Goal: Information Seeking & Learning: Learn about a topic

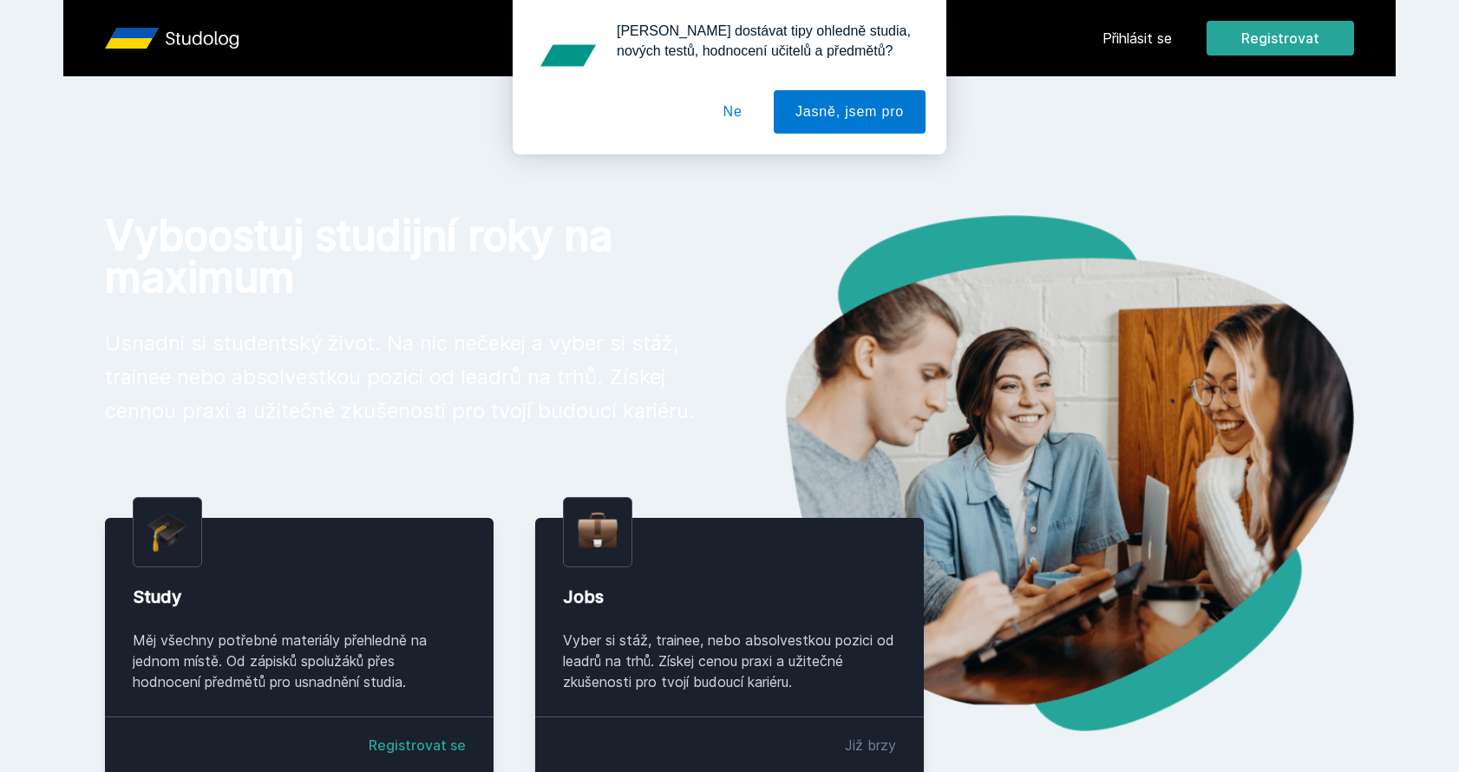
click at [734, 108] on button "Ne" at bounding box center [733, 111] width 62 height 43
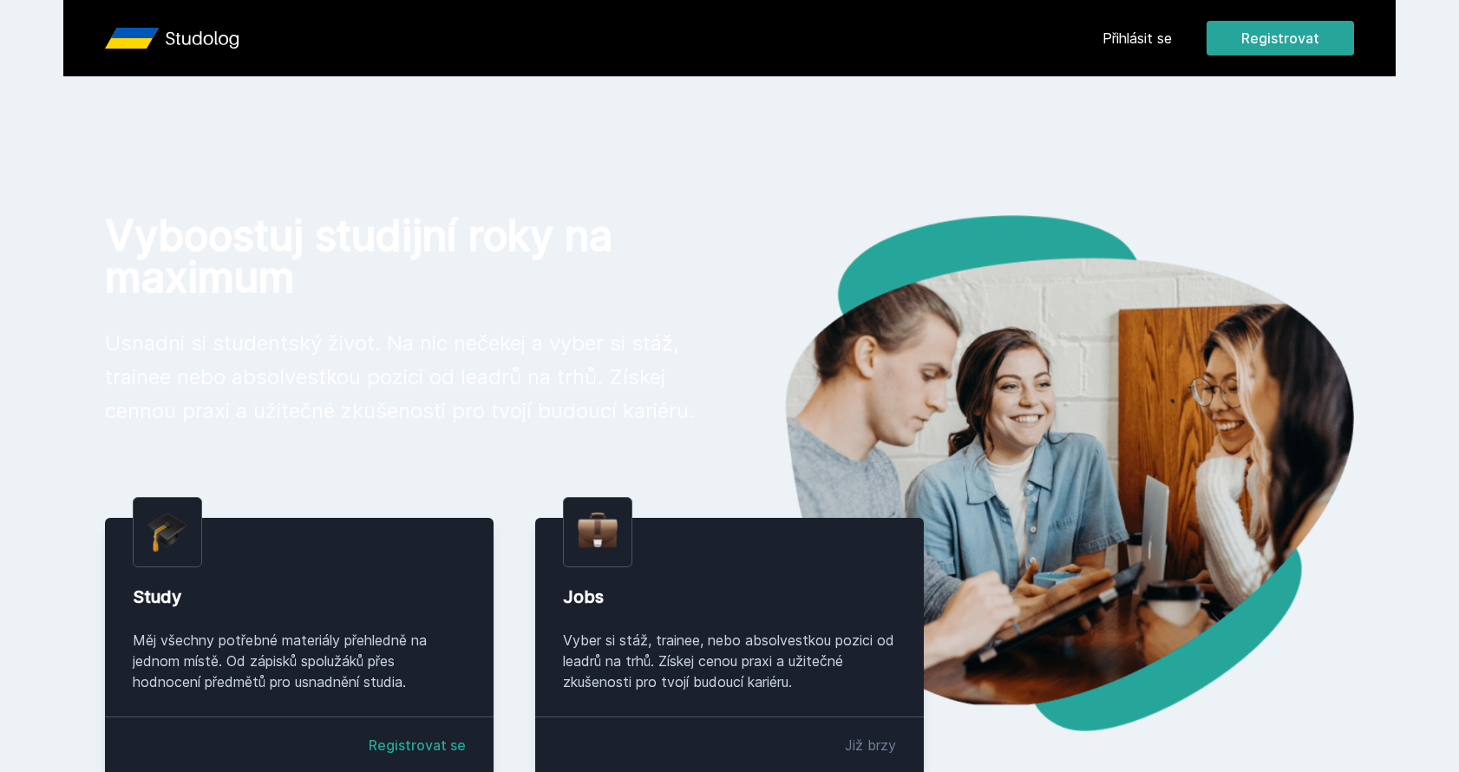
click at [1128, 41] on link "Přihlásit se" at bounding box center [1136, 38] width 69 height 21
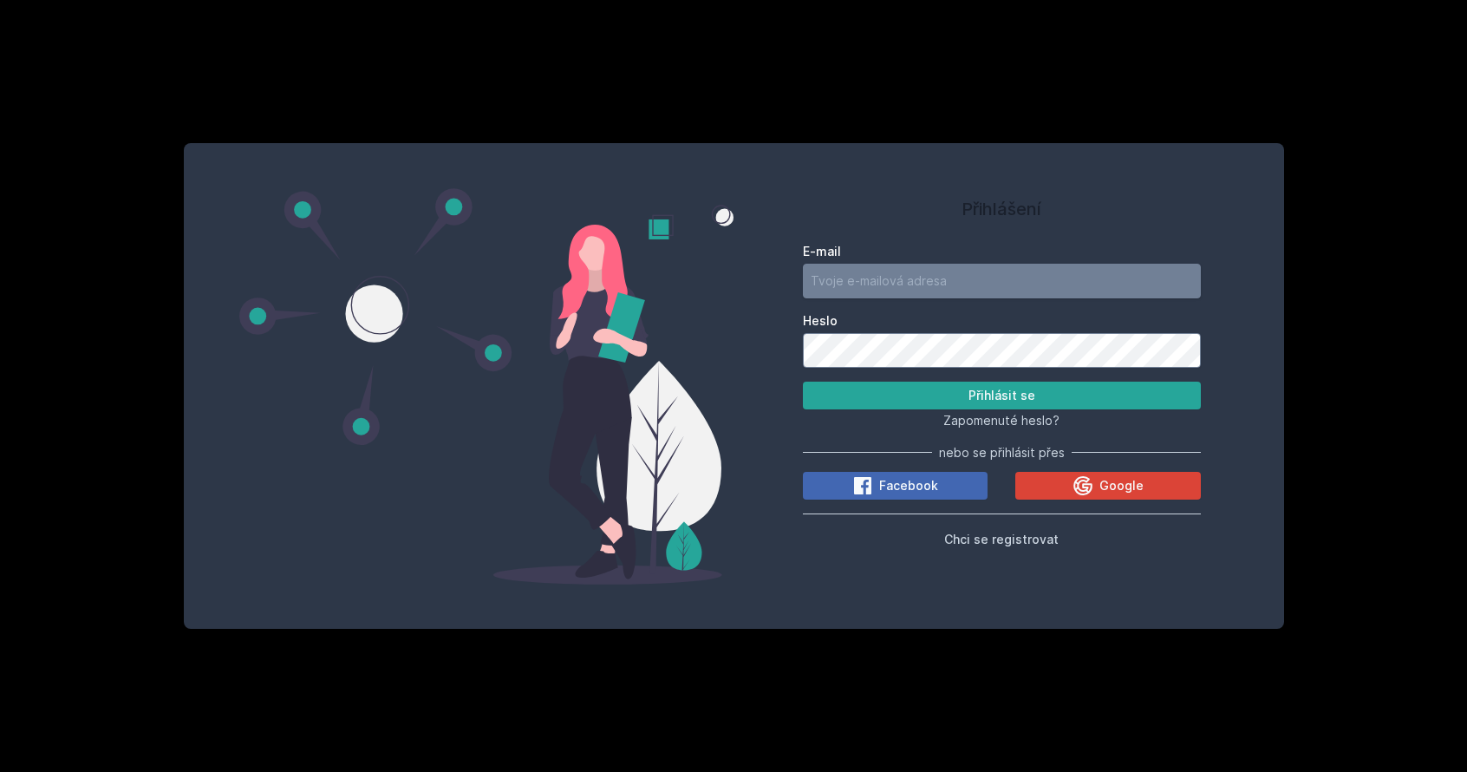
click at [910, 277] on input "E-mail" at bounding box center [1002, 281] width 398 height 35
type input "[EMAIL_ADDRESS][DOMAIN_NAME]"
click at [803, 382] on button "Přihlásit se" at bounding box center [1002, 396] width 398 height 28
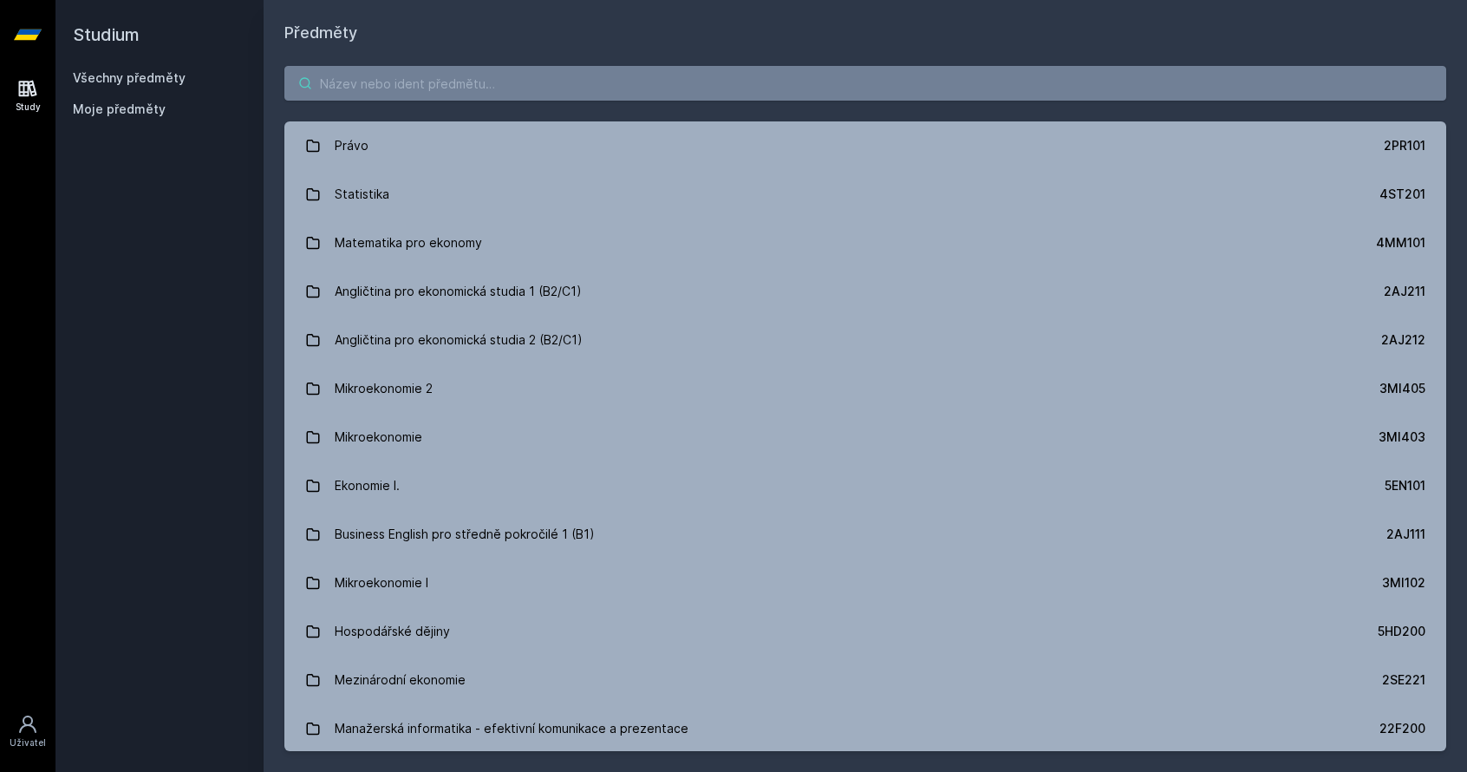
click at [441, 89] on input "search" at bounding box center [865, 83] width 1162 height 35
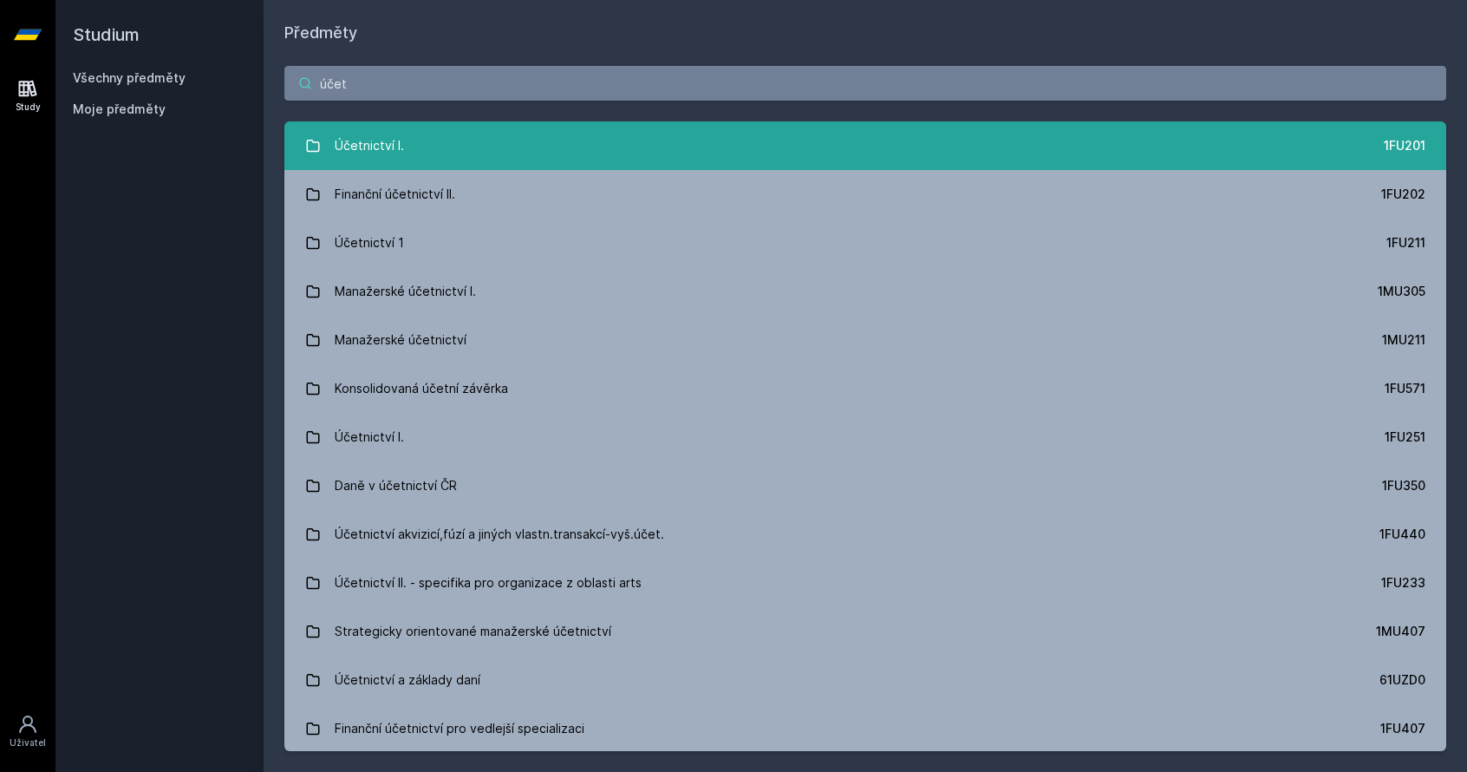
type input "účet"
click at [448, 140] on link "Účetnictví I. 1FU201" at bounding box center [865, 145] width 1162 height 49
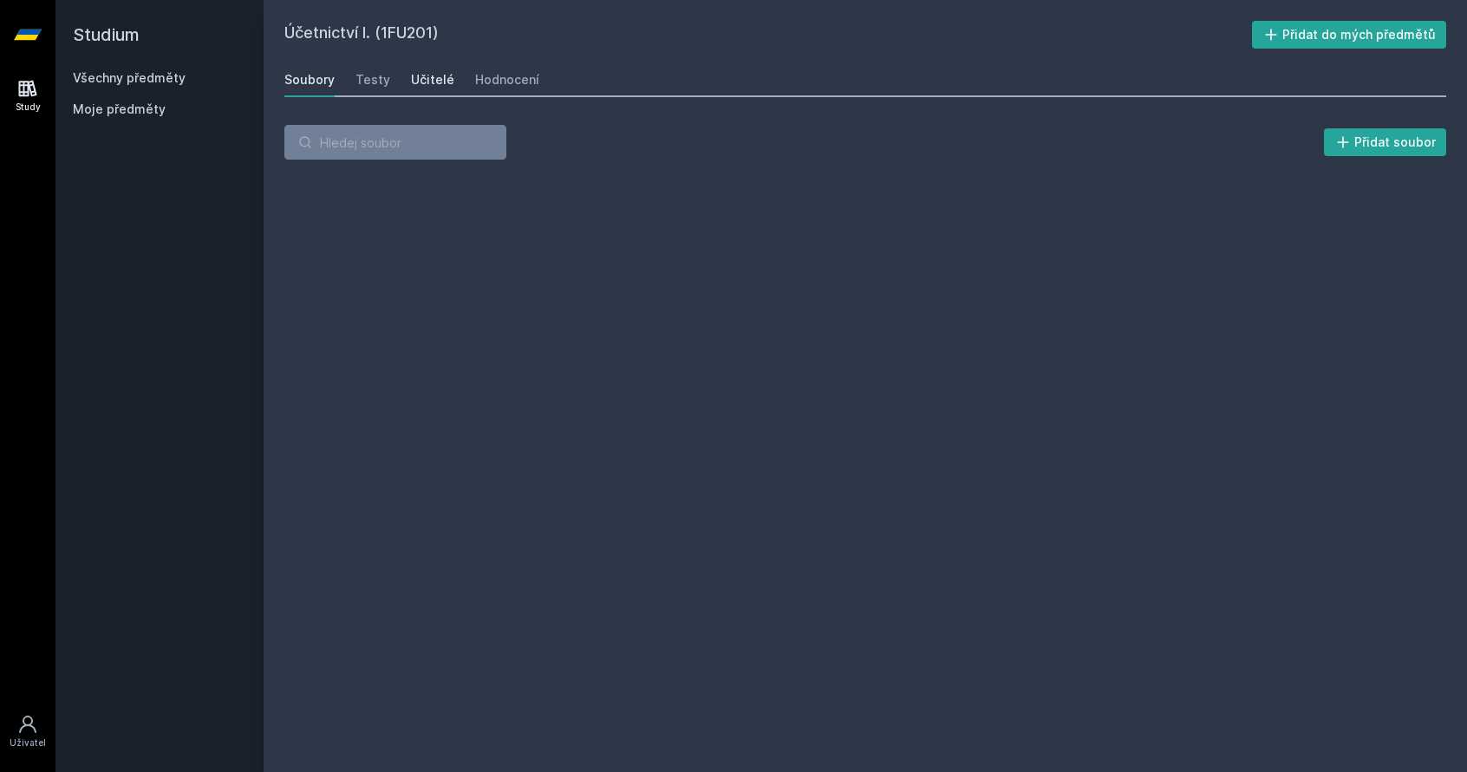
click at [430, 78] on div "Učitelé" at bounding box center [432, 79] width 43 height 17
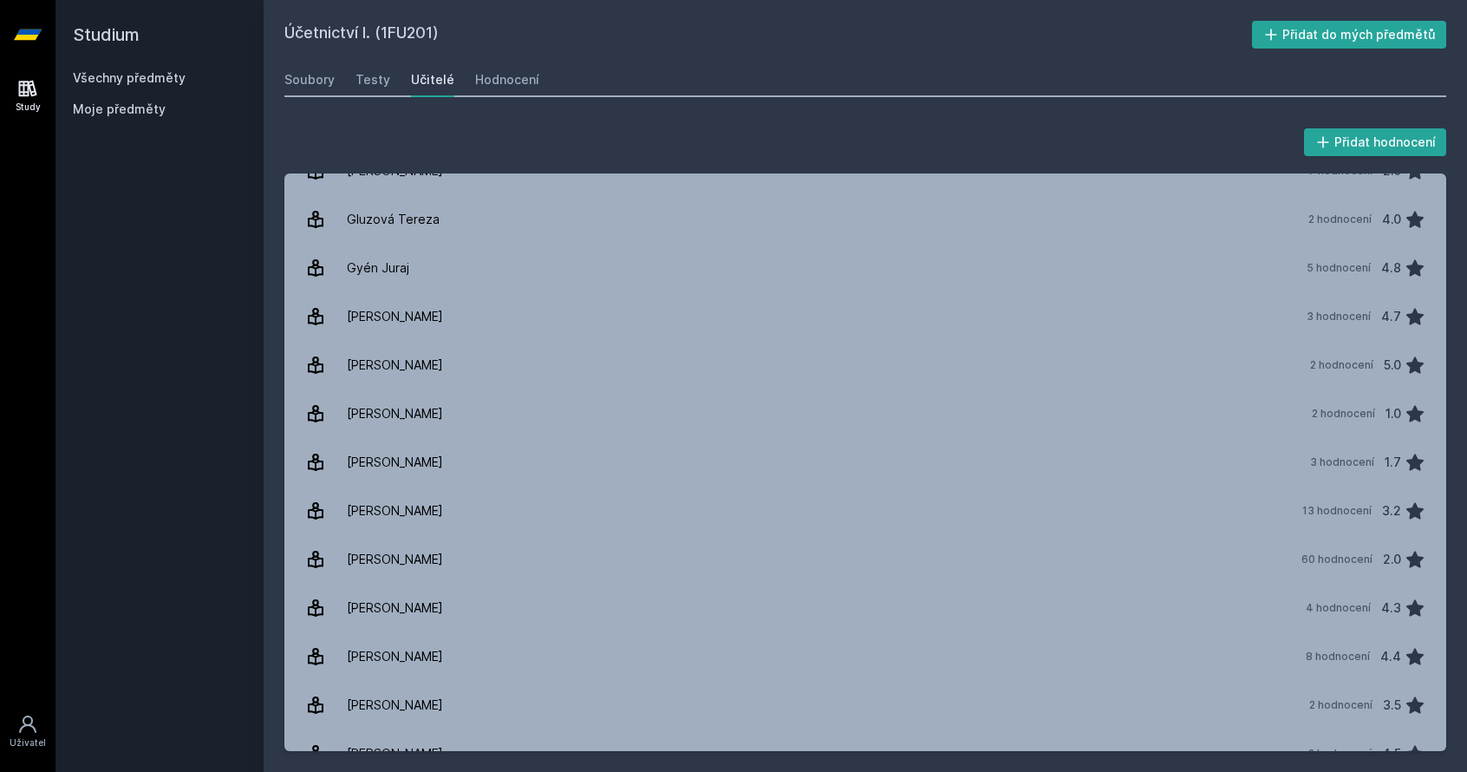
scroll to position [434, 0]
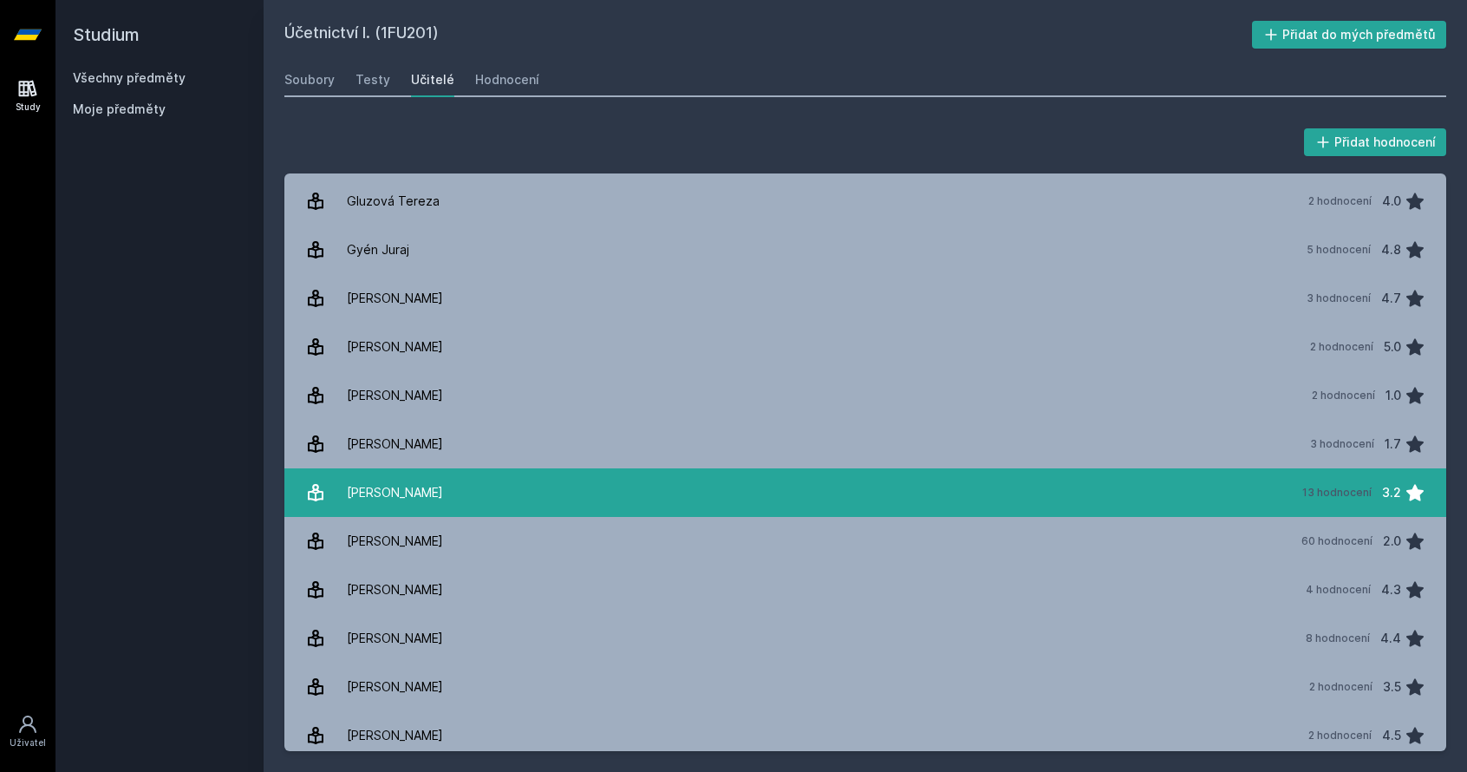
click at [467, 490] on link "[PERSON_NAME] 13 hodnocení 3.2" at bounding box center [865, 492] width 1162 height 49
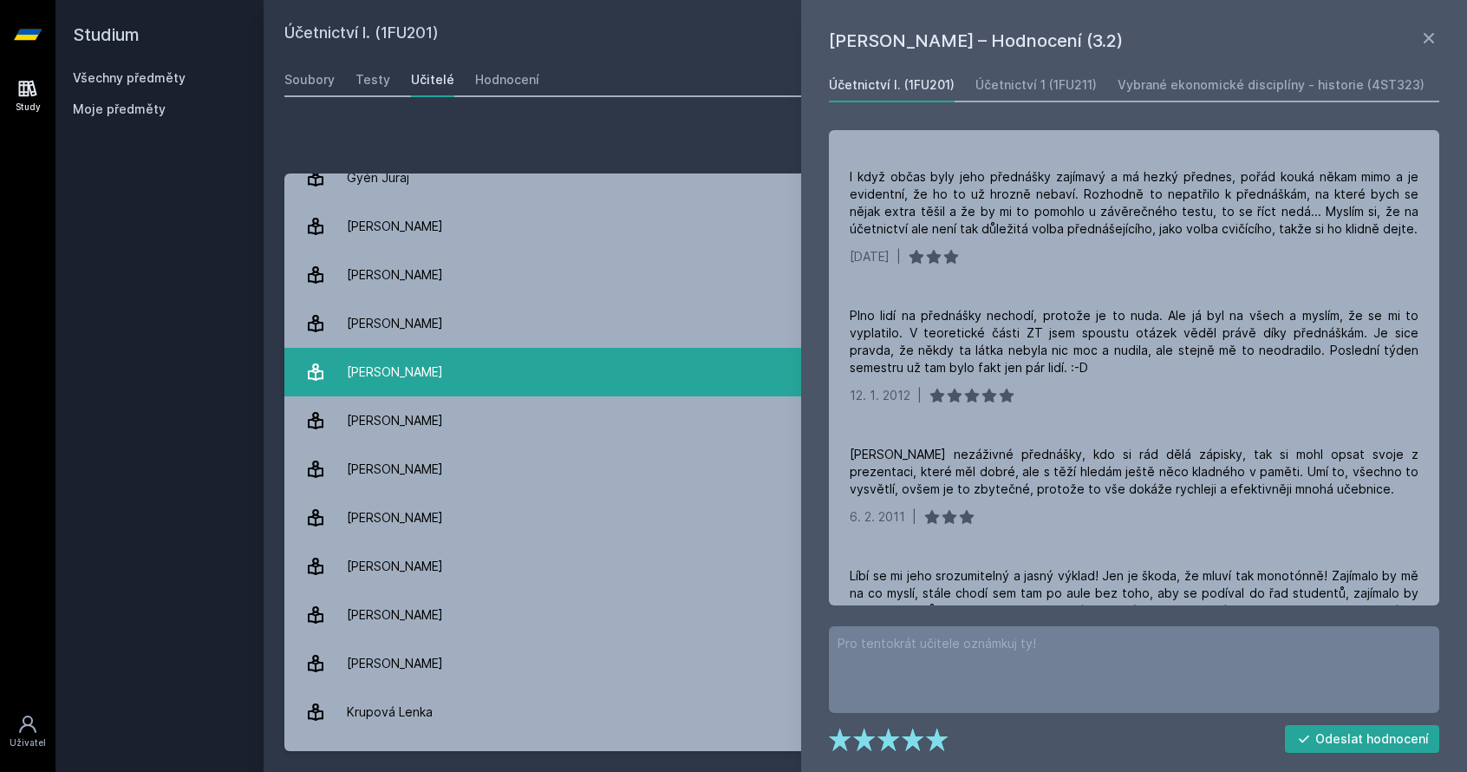
scroll to position [520, 0]
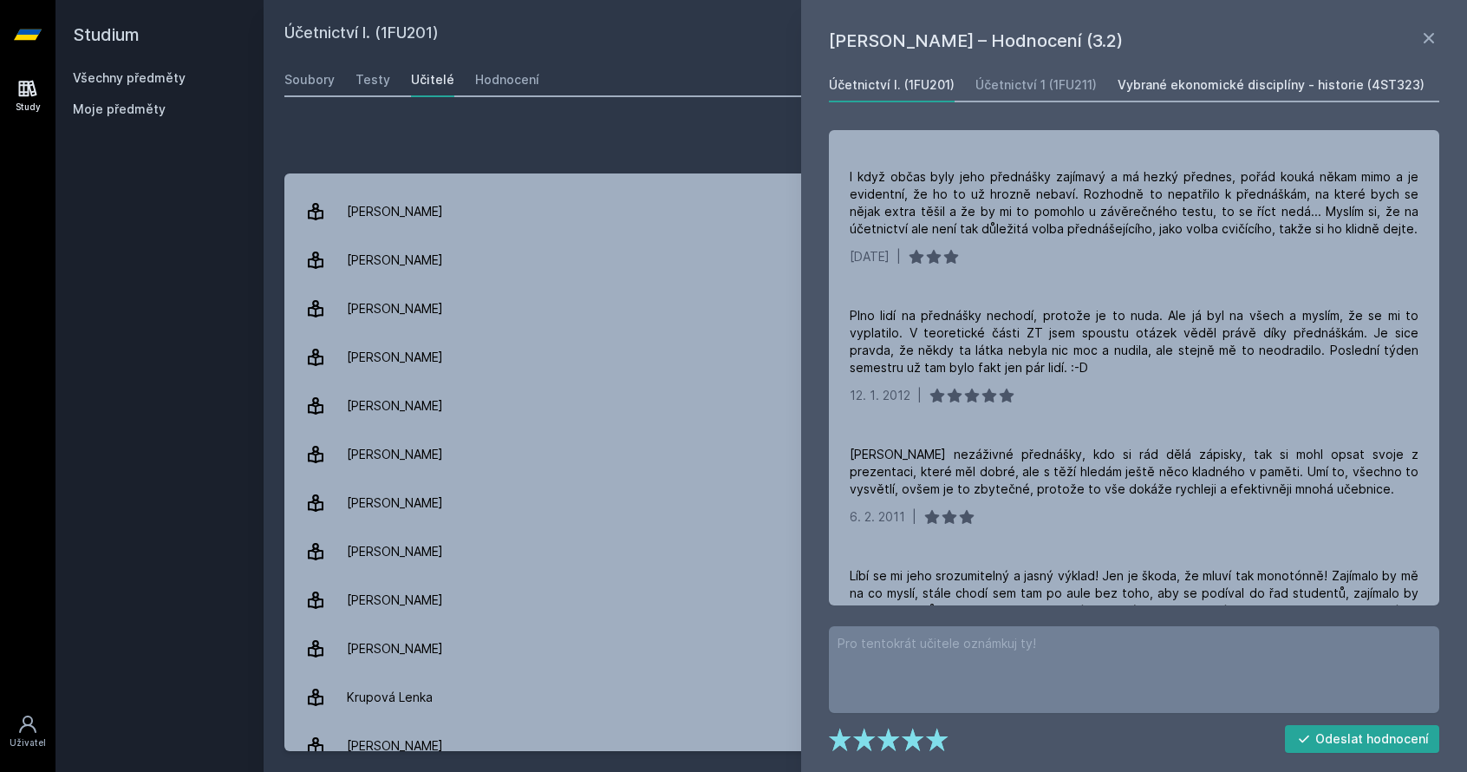
click at [1261, 77] on div "Vybrané ekonomické disciplíny - historie (4ST323)" at bounding box center [1271, 84] width 307 height 17
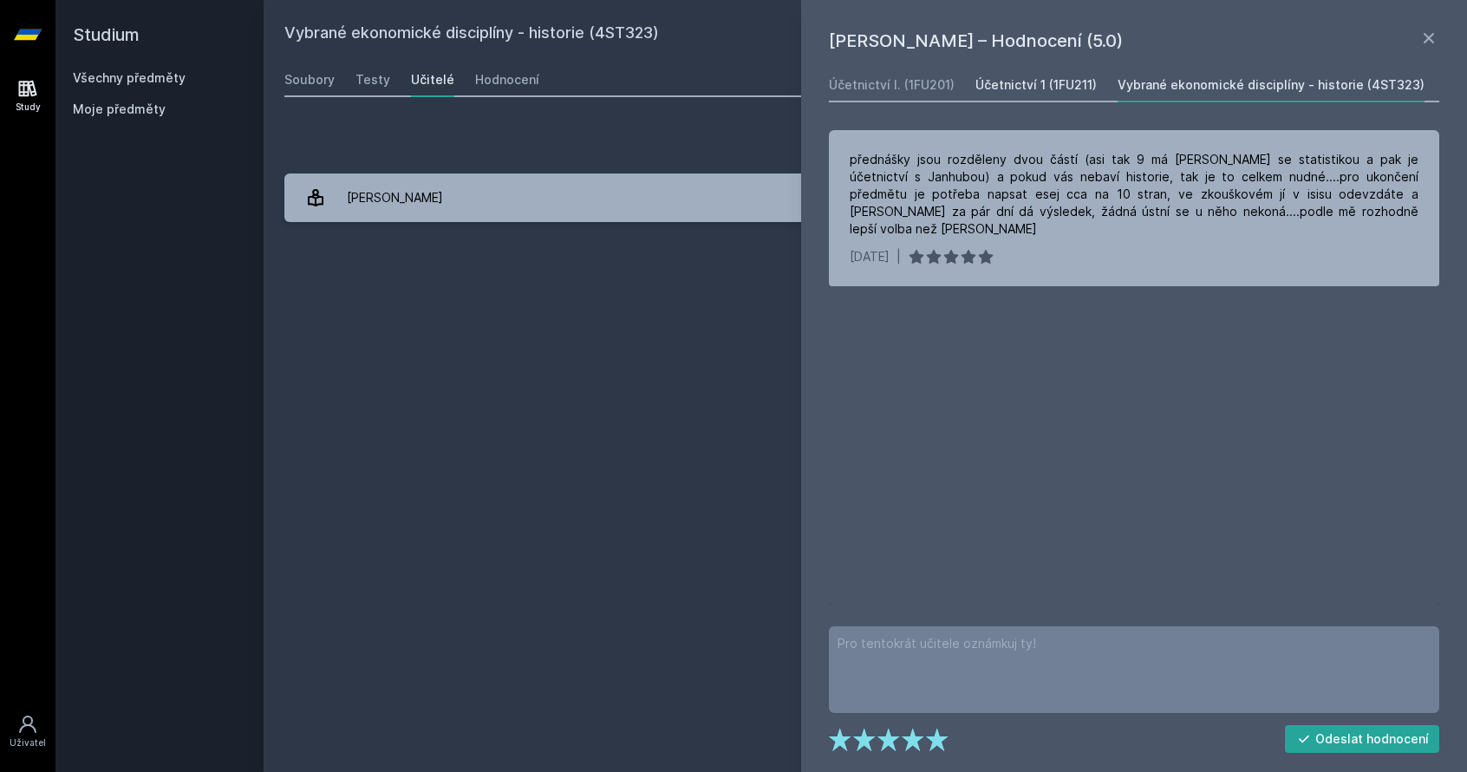
click at [1023, 75] on link "Účetnictví 1 (1FU211)" at bounding box center [1036, 85] width 121 height 35
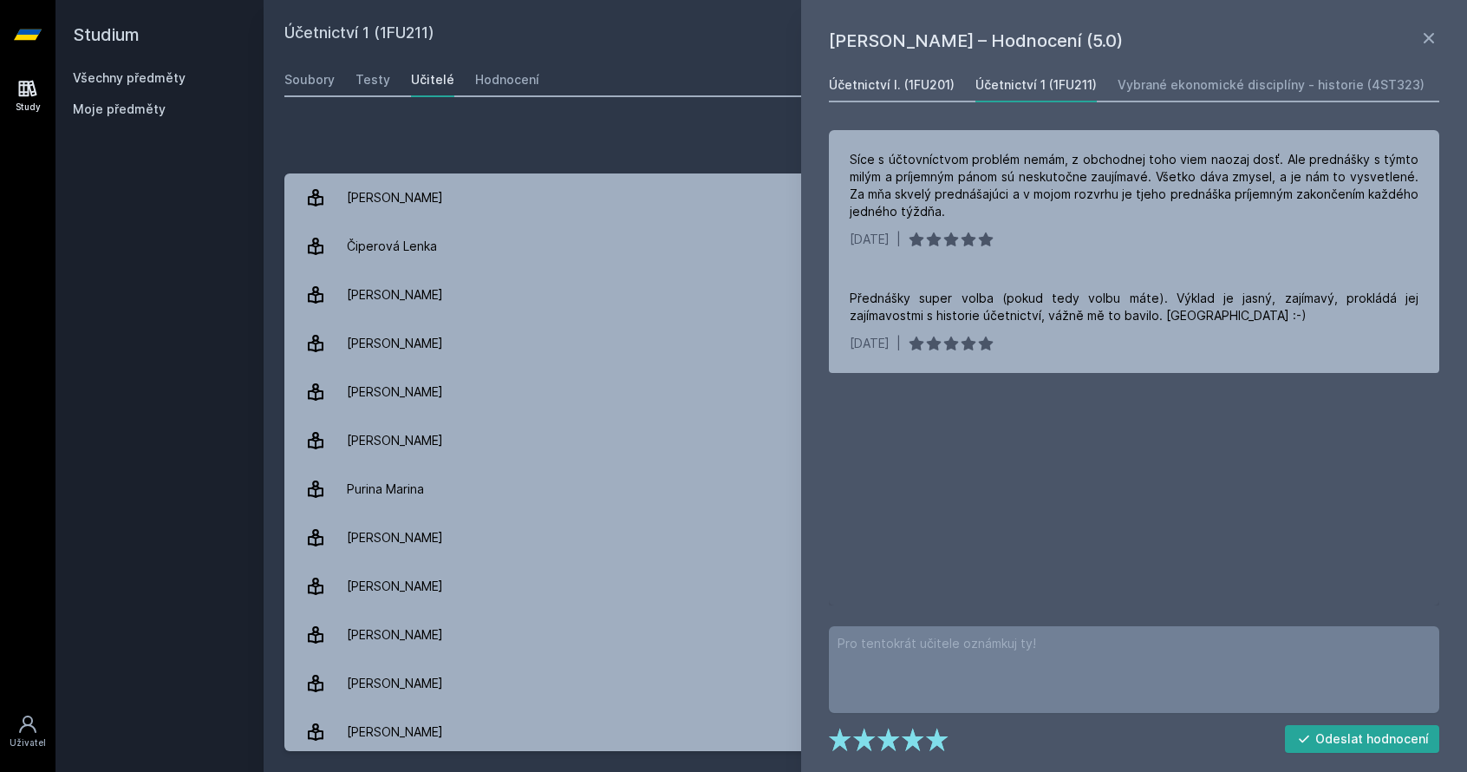
click at [866, 79] on div "Účetnictví I. (1FU201)" at bounding box center [892, 84] width 126 height 17
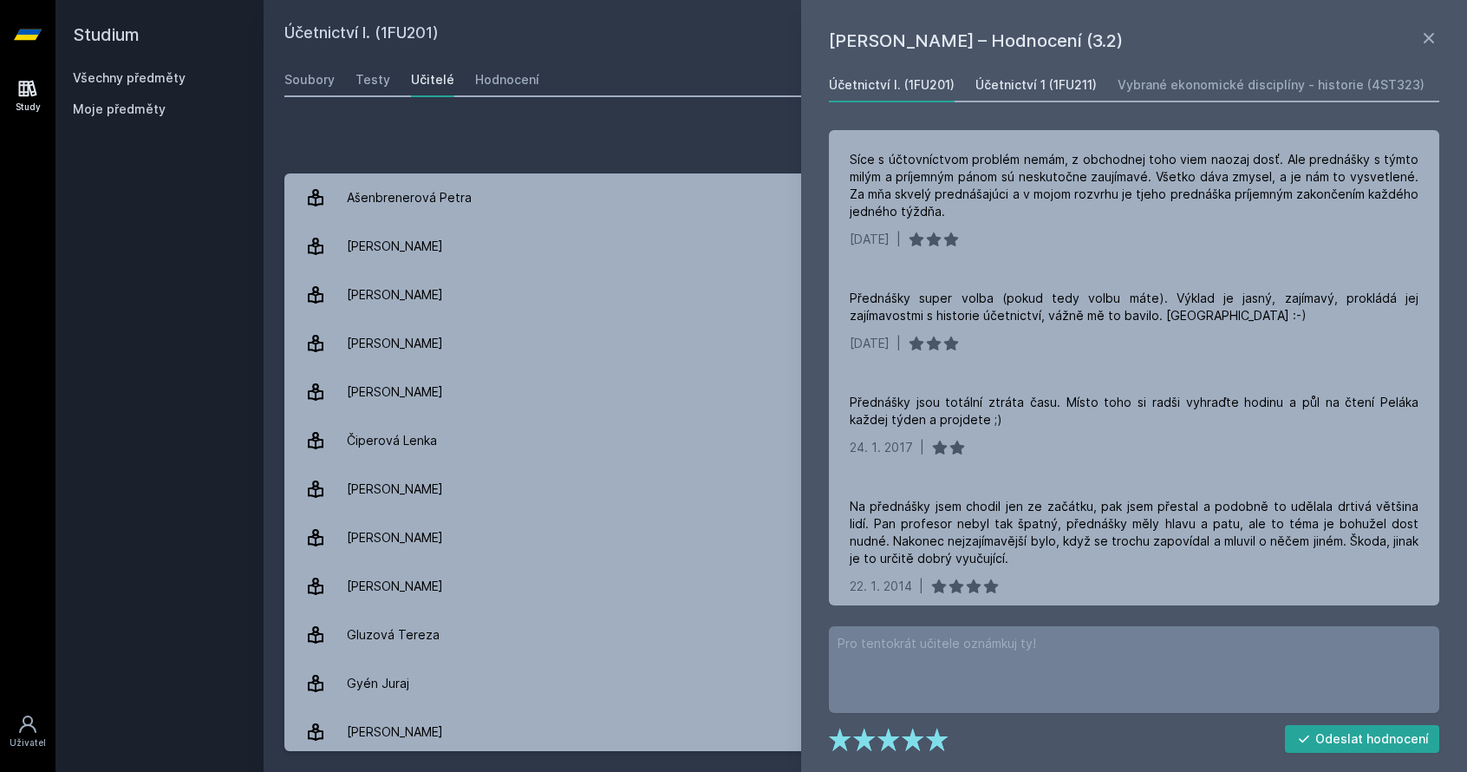
click at [1037, 81] on div "Účetnictví 1 (1FU211)" at bounding box center [1036, 84] width 121 height 17
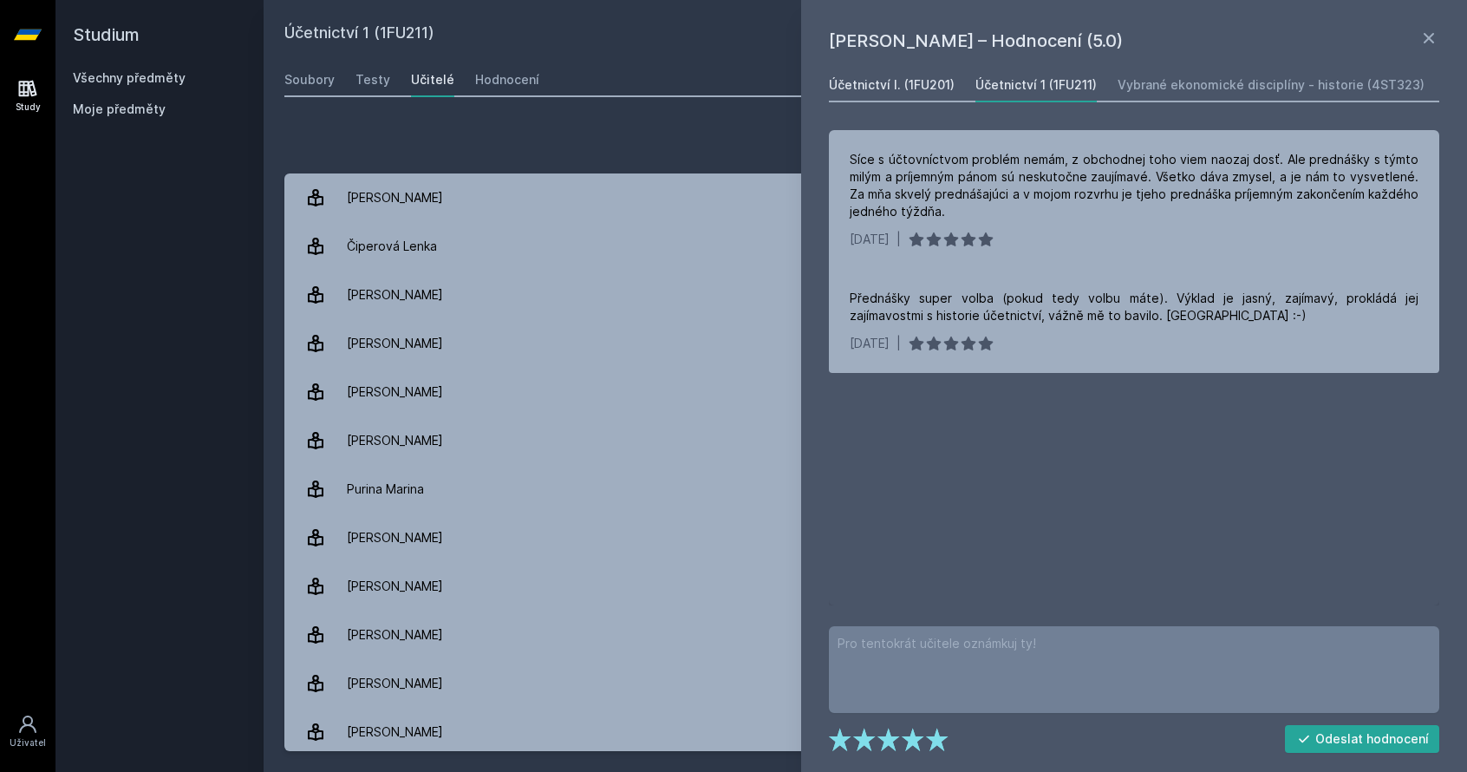
click at [846, 82] on div "Účetnictví I. (1FU201)" at bounding box center [892, 84] width 126 height 17
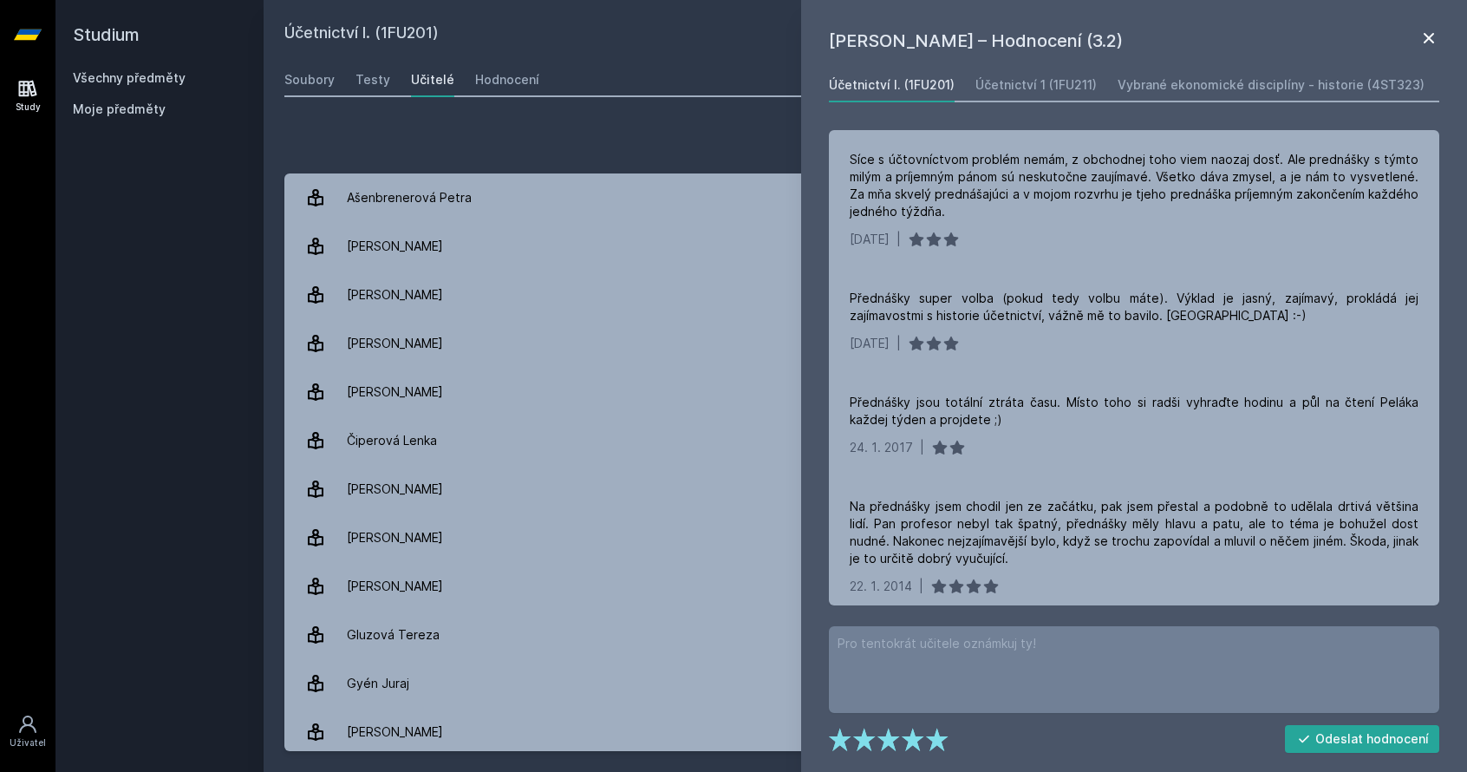
click at [1435, 32] on icon at bounding box center [1429, 38] width 21 height 21
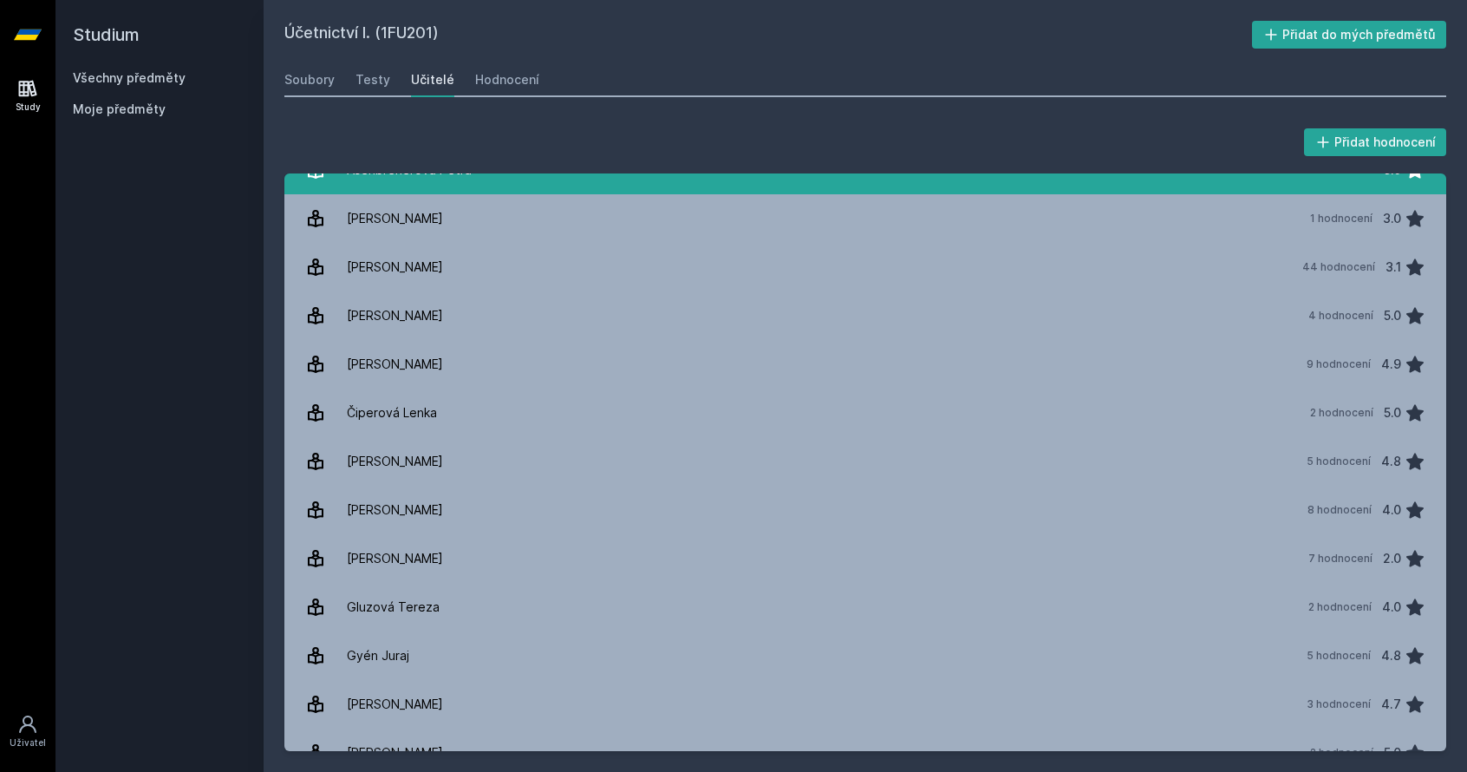
scroll to position [87, 0]
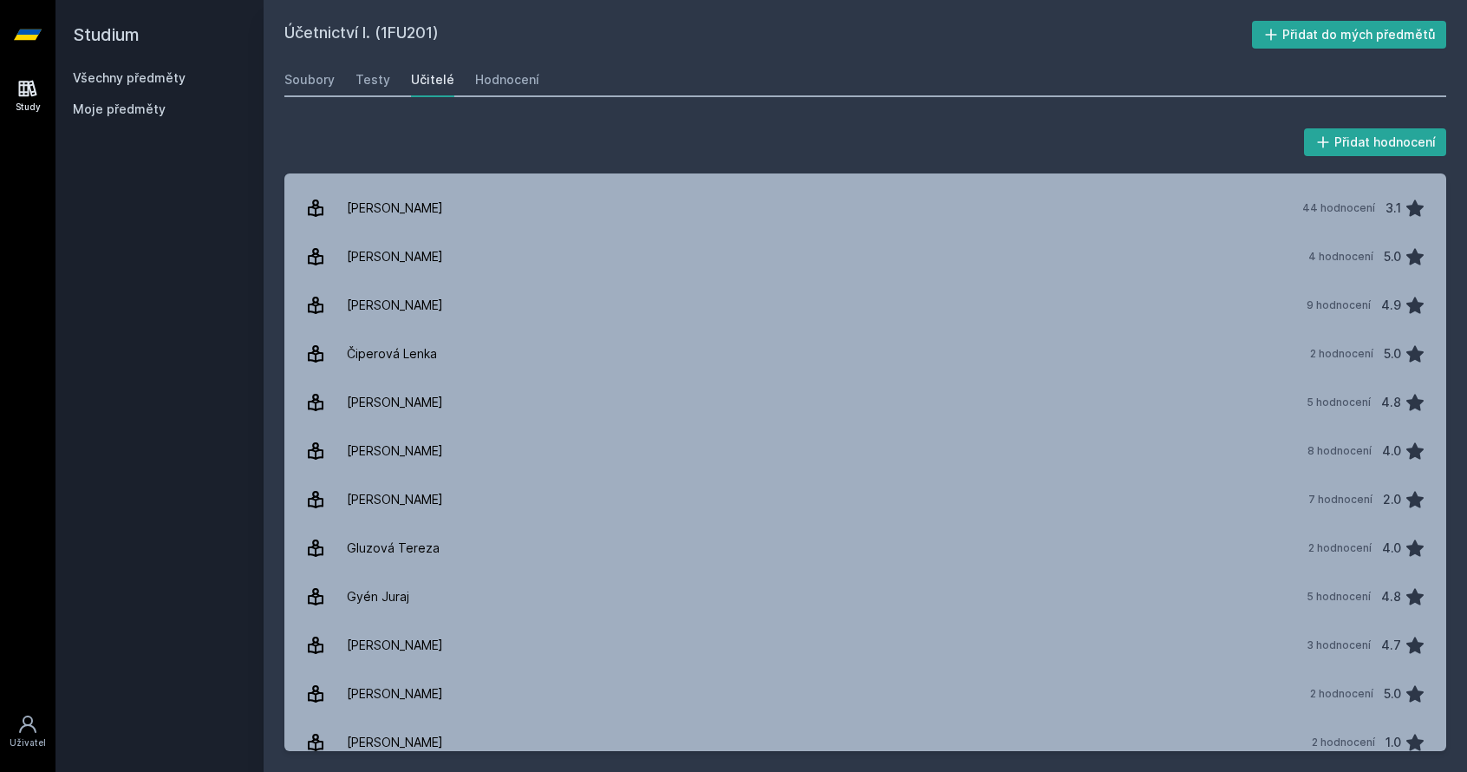
click at [122, 74] on link "Všechny předměty" at bounding box center [129, 77] width 113 height 15
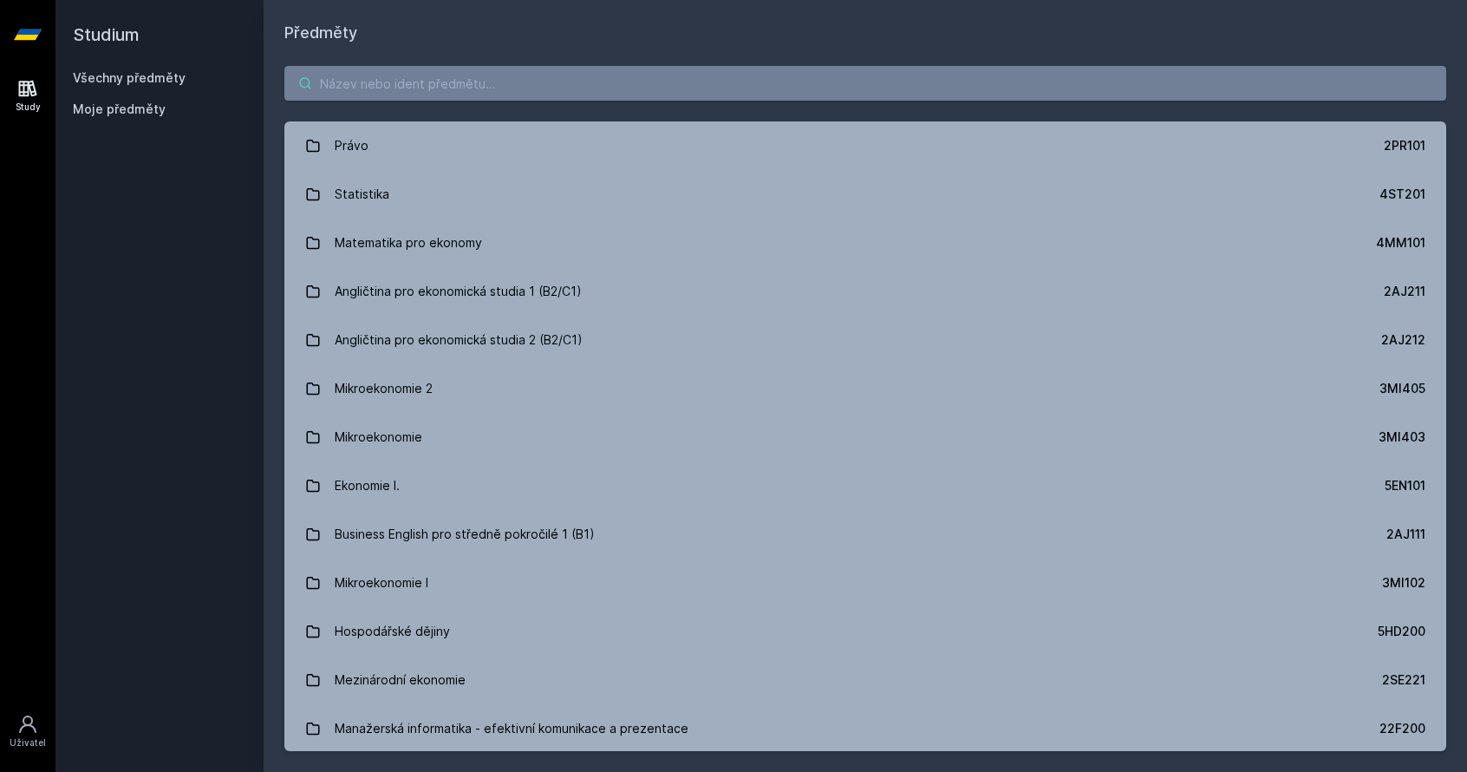
click at [467, 79] on input "search" at bounding box center [865, 83] width 1162 height 35
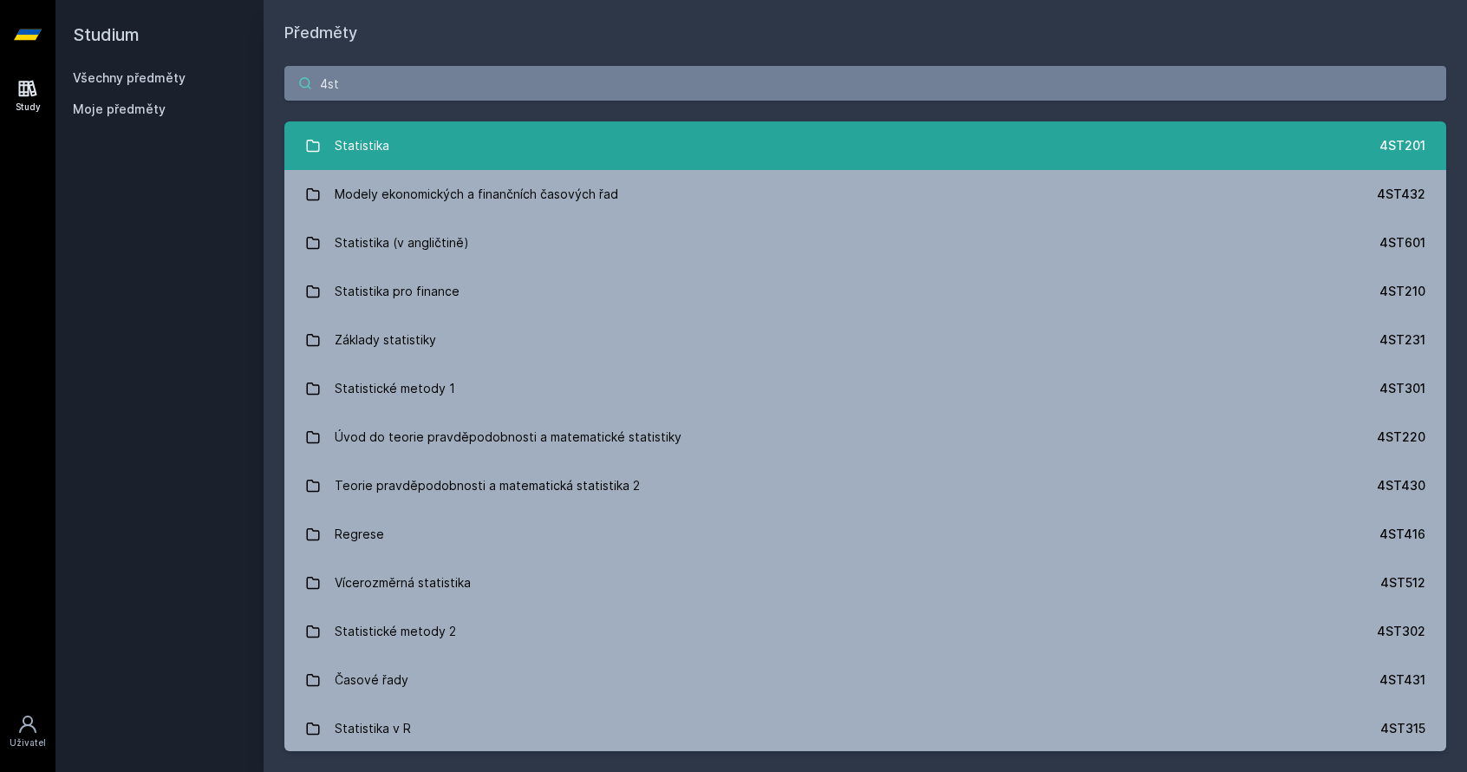
type input "4st"
click at [680, 152] on link "Statistika 4ST201" at bounding box center [865, 145] width 1162 height 49
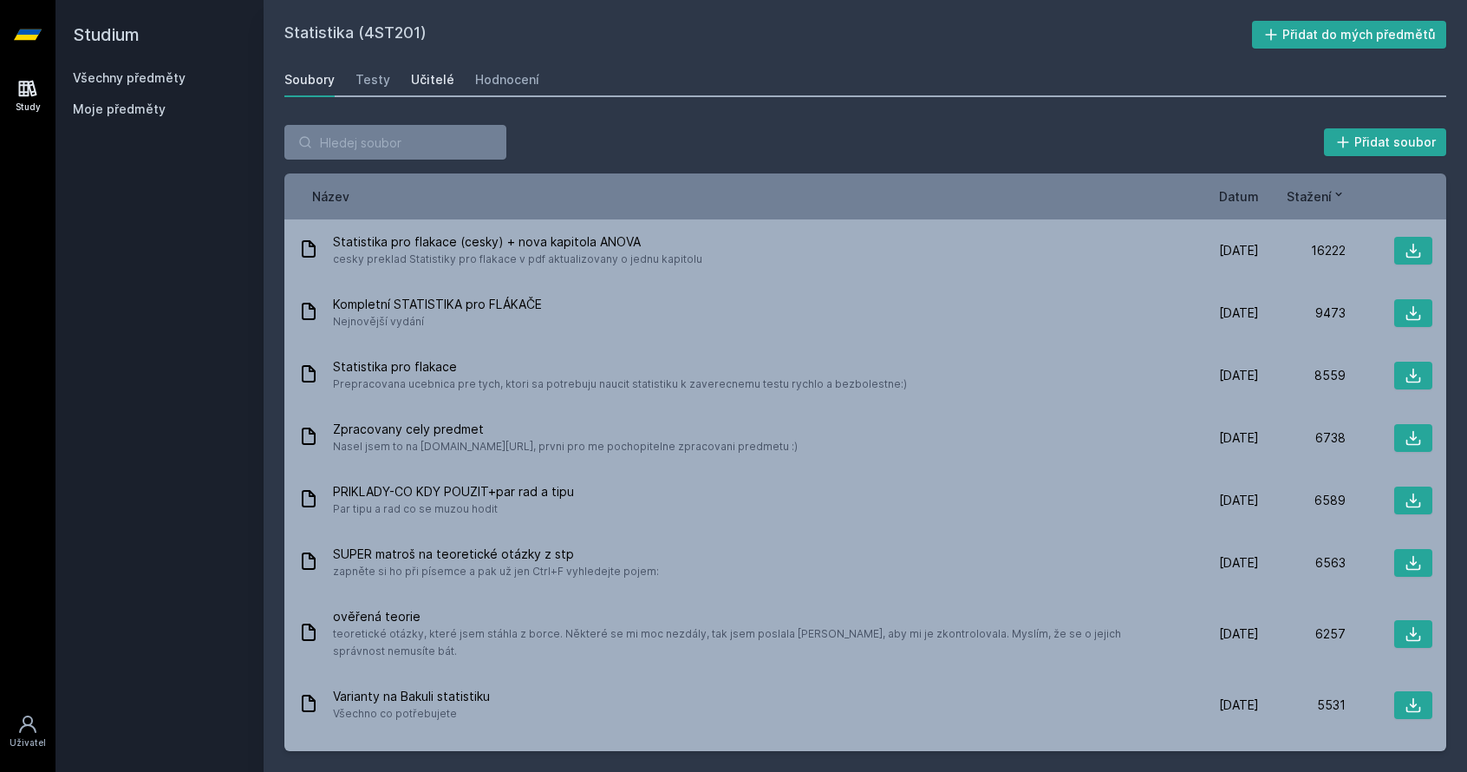
click at [428, 88] on div "Učitelé" at bounding box center [432, 79] width 43 height 17
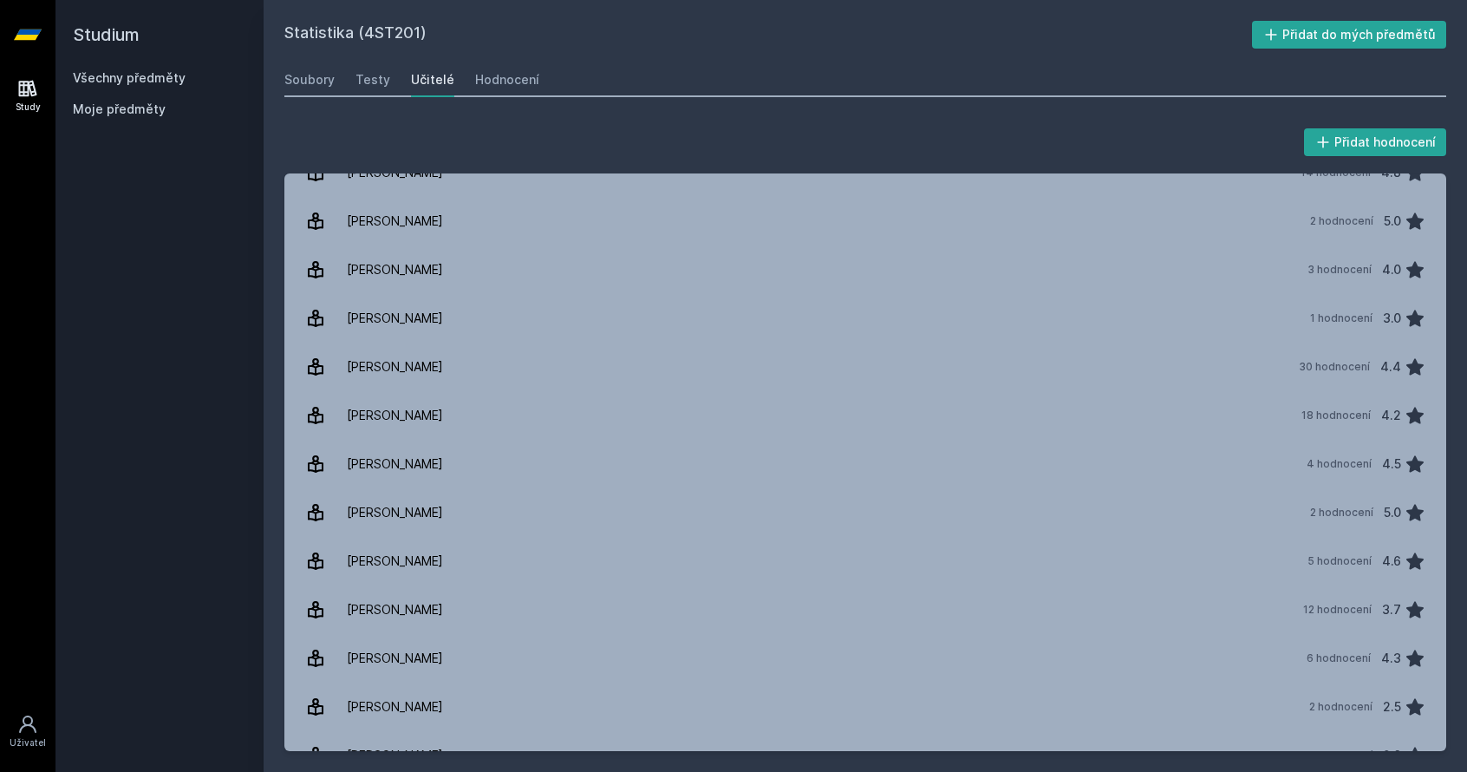
scroll to position [1214, 0]
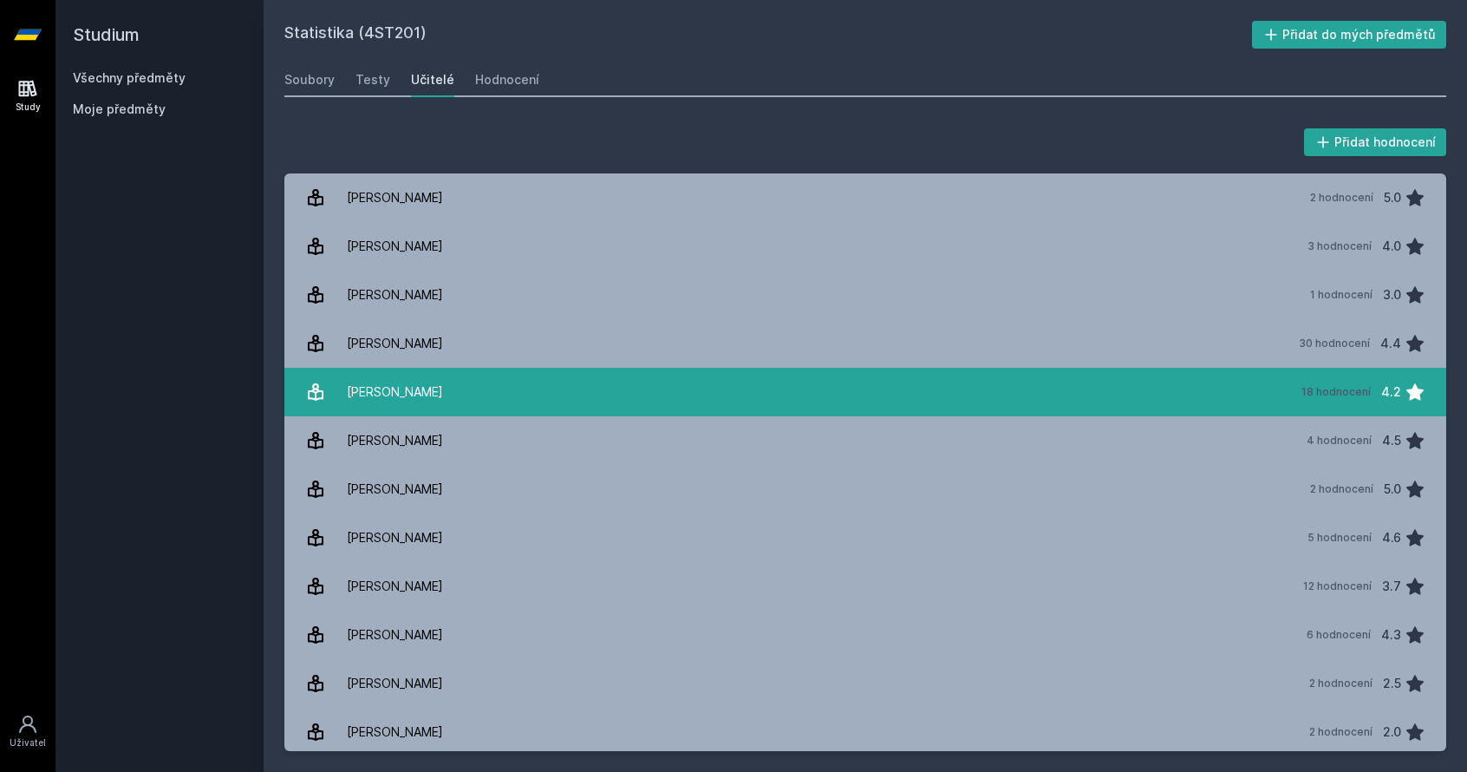
click at [414, 388] on link "Malá [PERSON_NAME] 18 hodnocení 4.2" at bounding box center [865, 392] width 1162 height 49
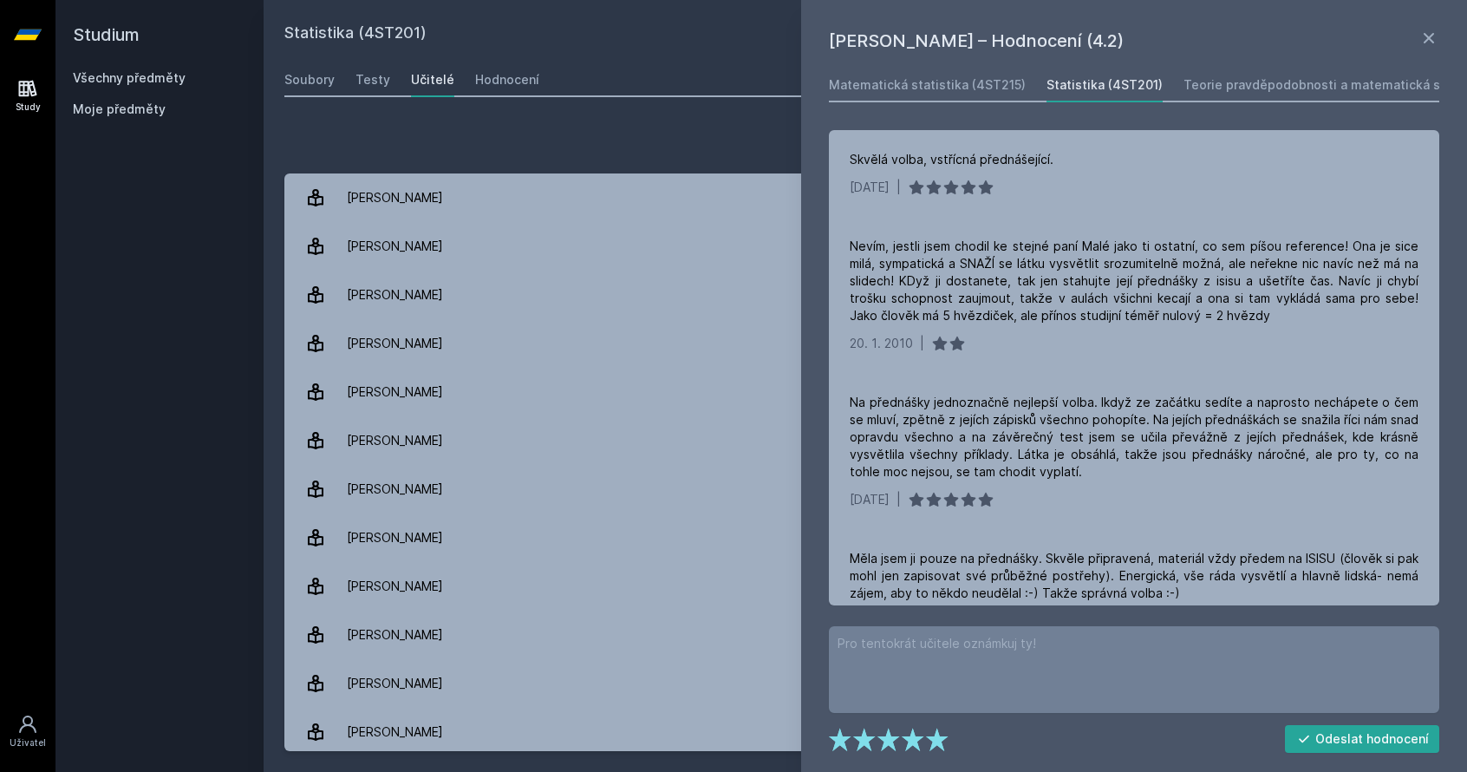
click at [291, 129] on div "Přidat hodnocení" at bounding box center [865, 142] width 1162 height 35
click at [128, 63] on h2 "Studium" at bounding box center [159, 34] width 173 height 69
click at [122, 77] on link "Všechny předměty" at bounding box center [129, 77] width 113 height 15
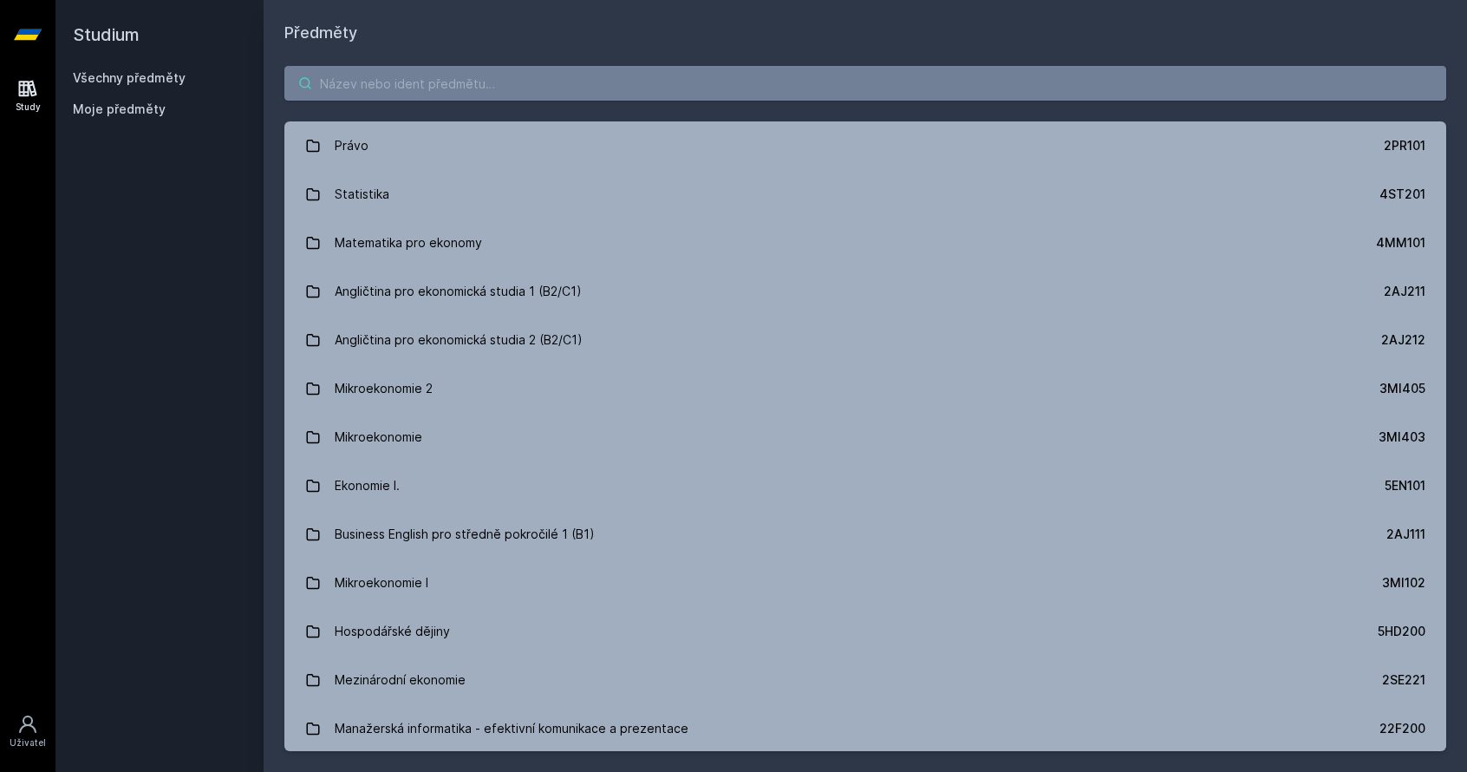
click at [541, 95] on input "search" at bounding box center [865, 83] width 1162 height 35
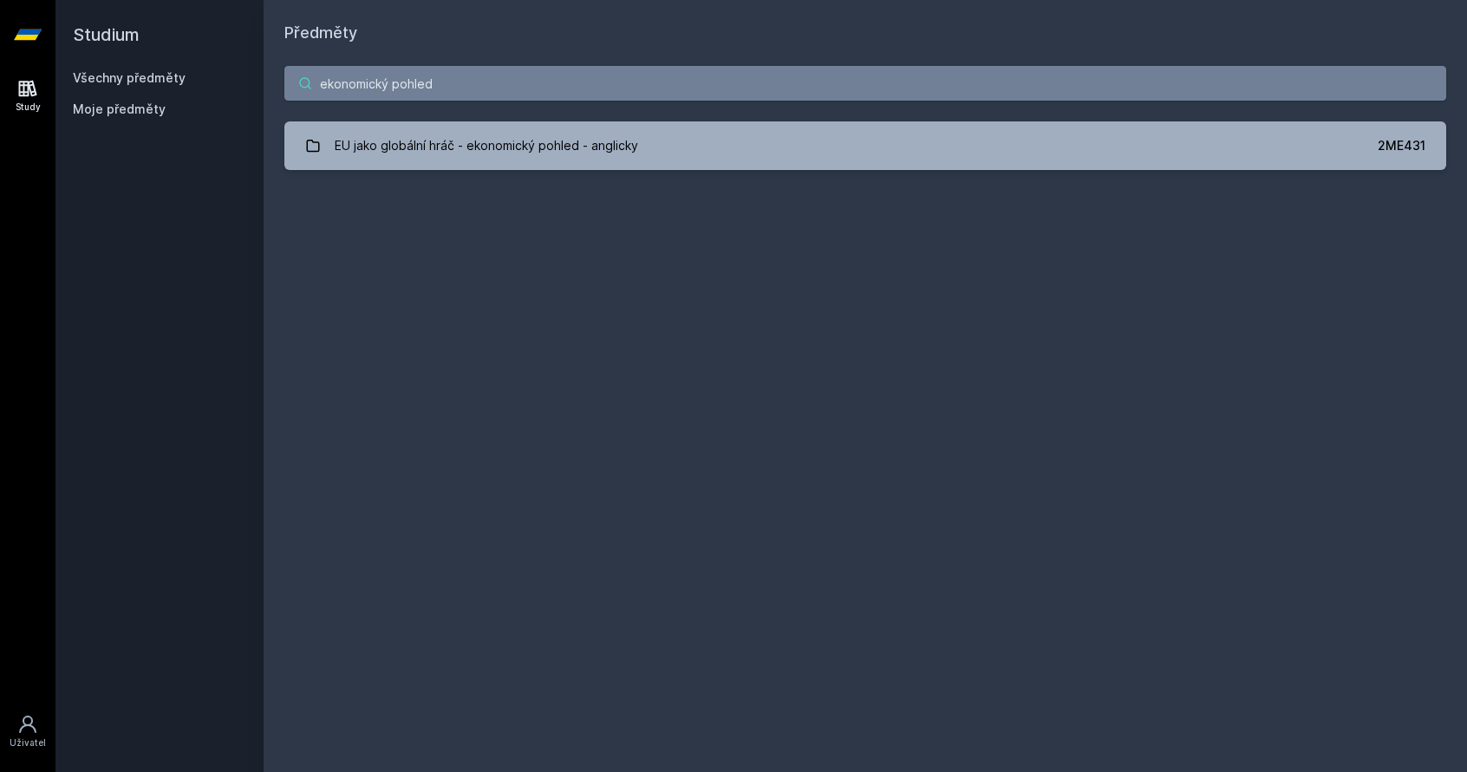
click at [528, 89] on input "ekonomický pohled" at bounding box center [865, 83] width 1162 height 35
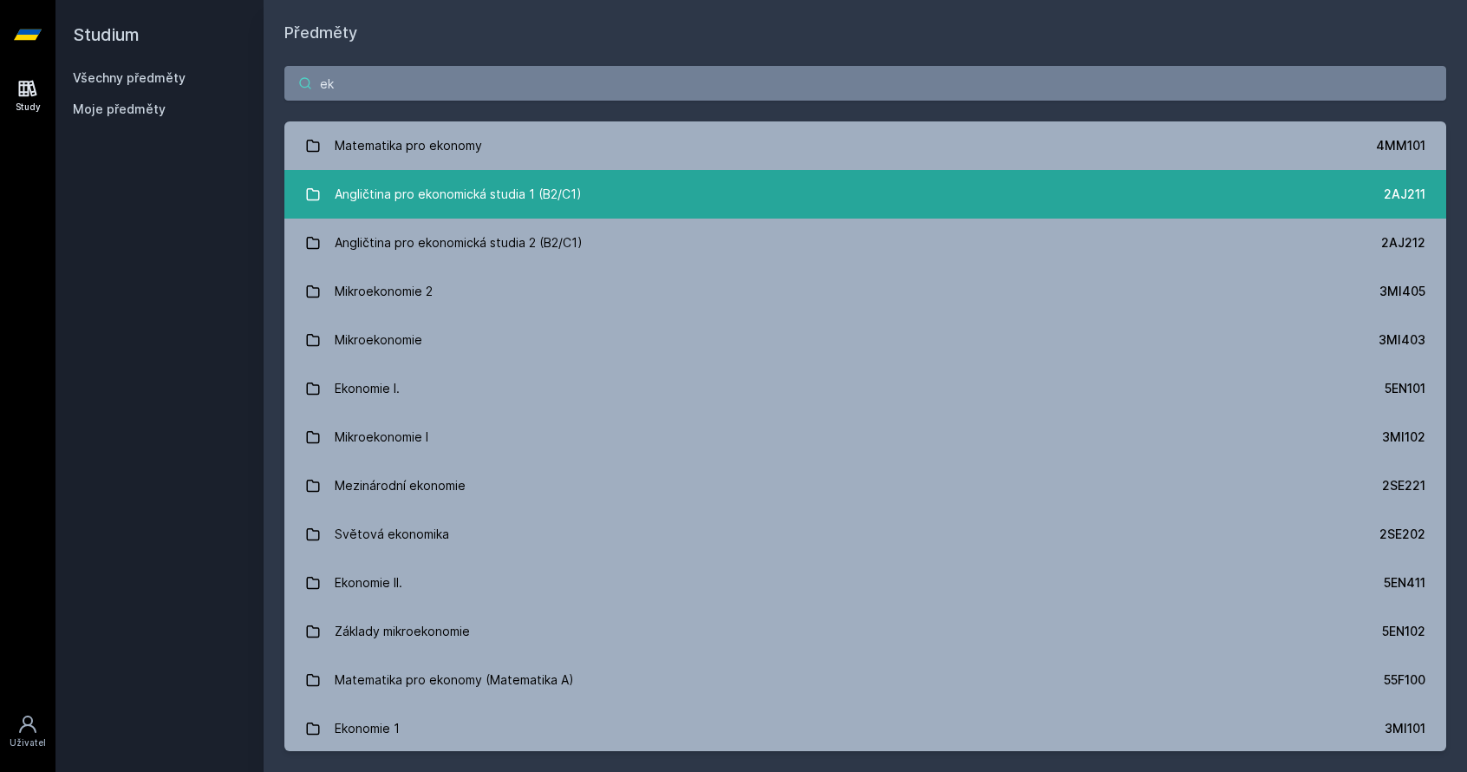
type input "e"
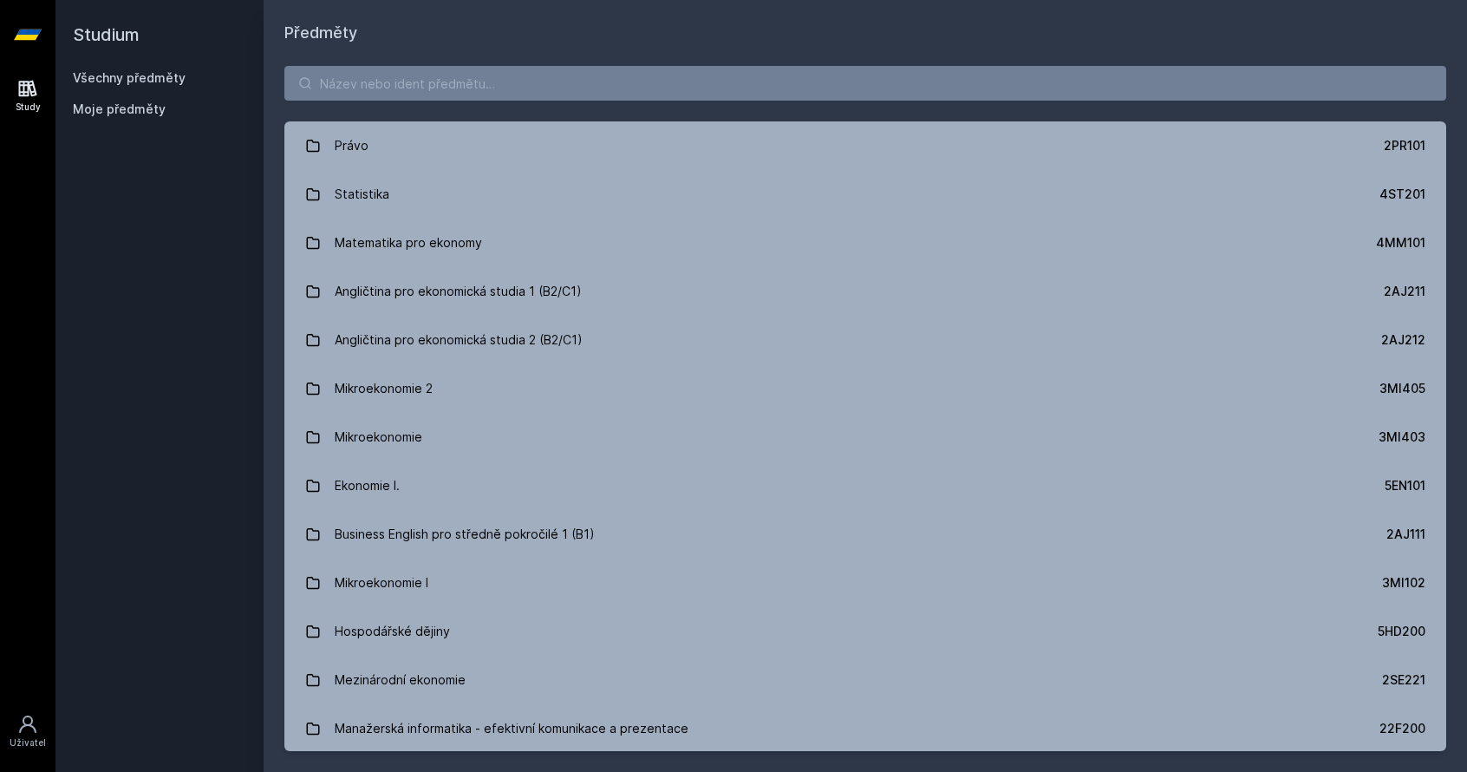
click at [114, 75] on link "Všechny předměty" at bounding box center [129, 77] width 113 height 15
click at [499, 81] on input "search" at bounding box center [865, 83] width 1162 height 35
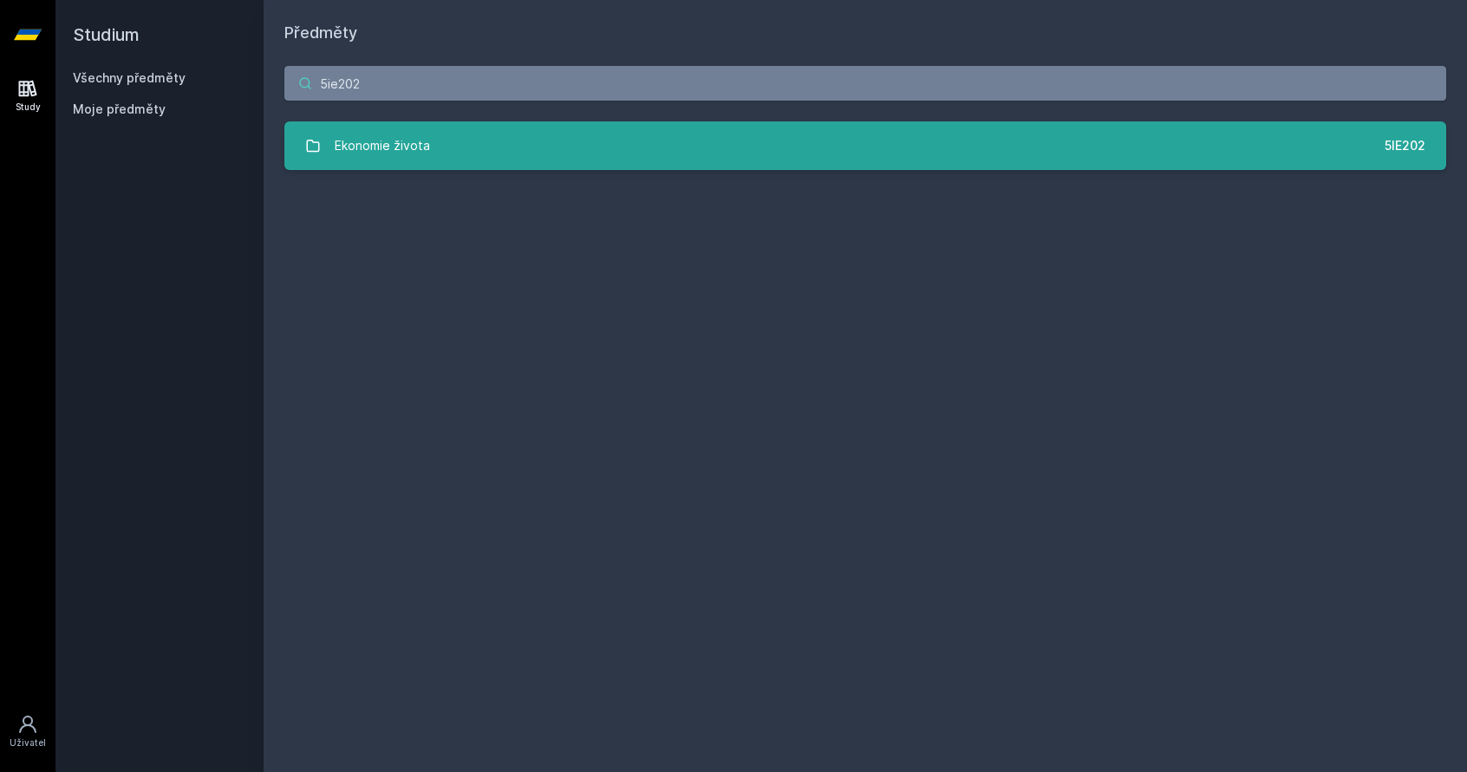
type input "5ie202"
click at [562, 145] on link "Ekonomie života 5IE202" at bounding box center [865, 145] width 1162 height 49
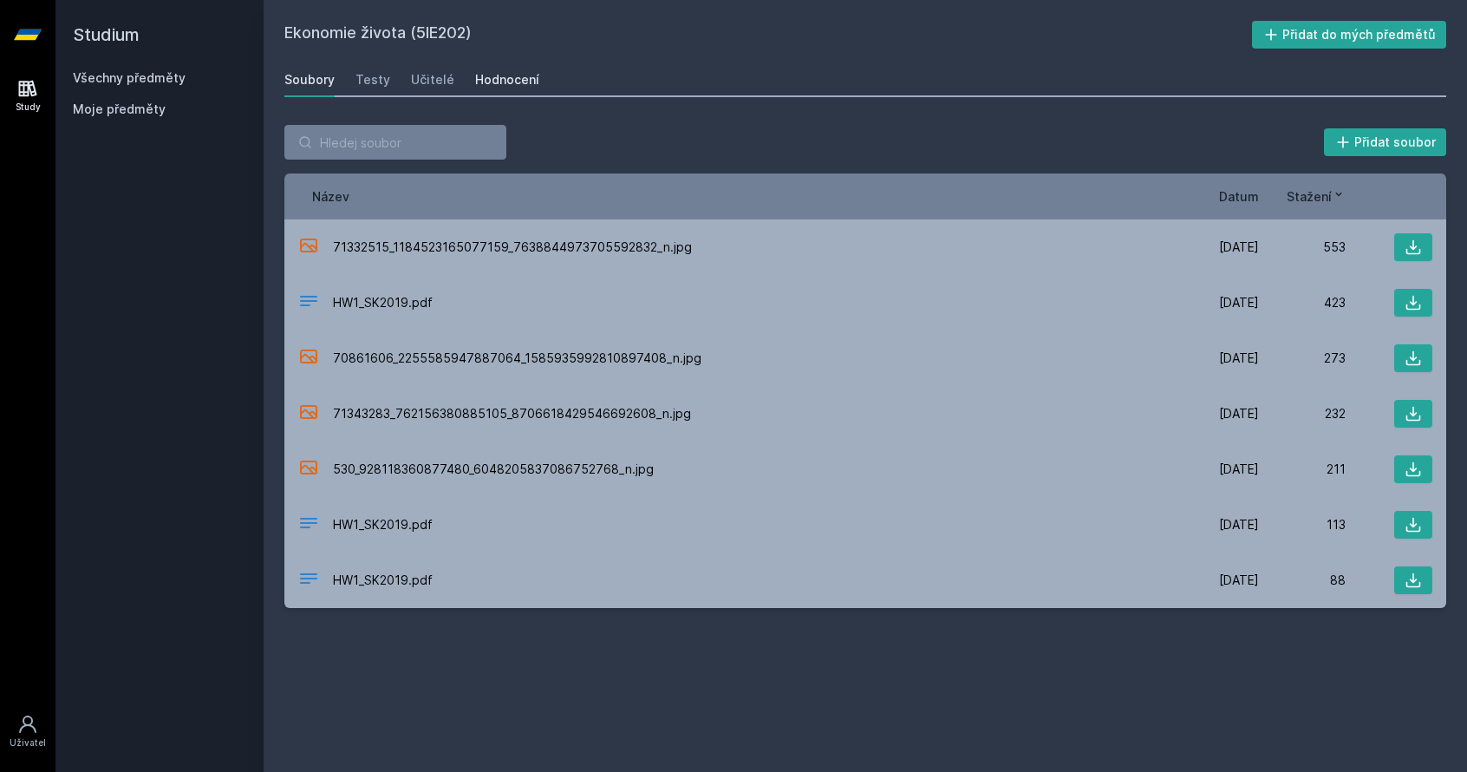
click at [500, 79] on div "Hodnocení" at bounding box center [507, 79] width 64 height 17
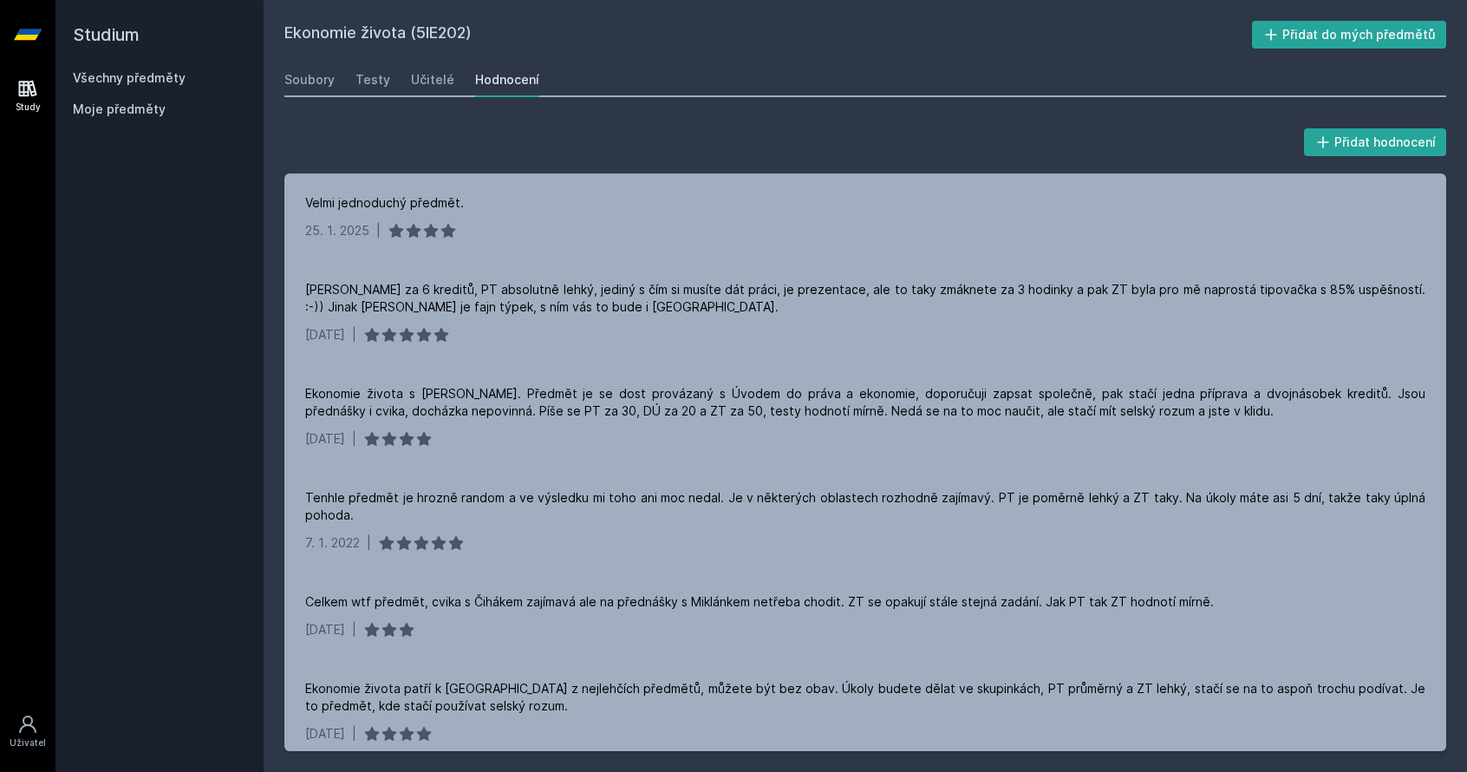
click at [127, 74] on link "Všechny předměty" at bounding box center [129, 77] width 113 height 15
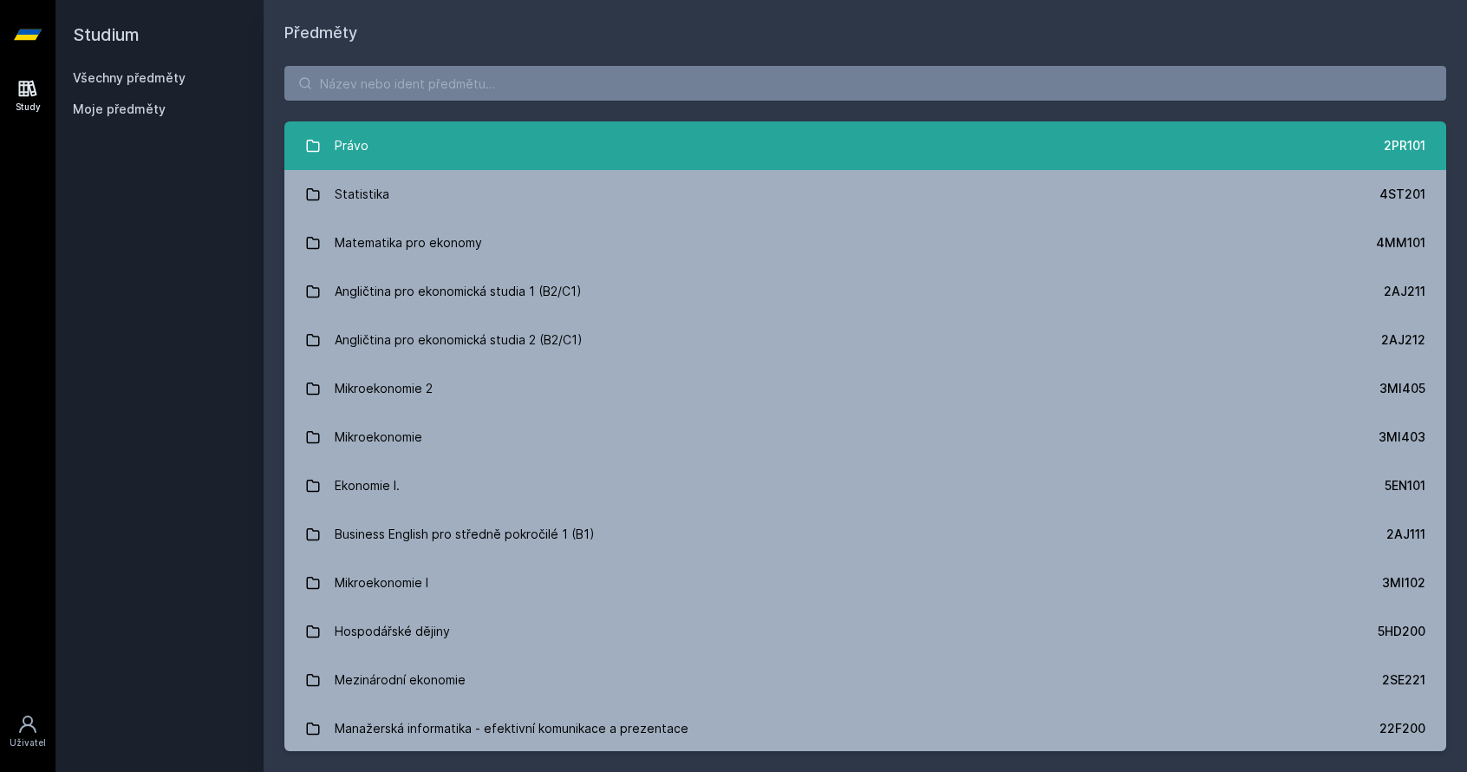
click at [480, 121] on link "Právo 2PR101" at bounding box center [865, 145] width 1162 height 49
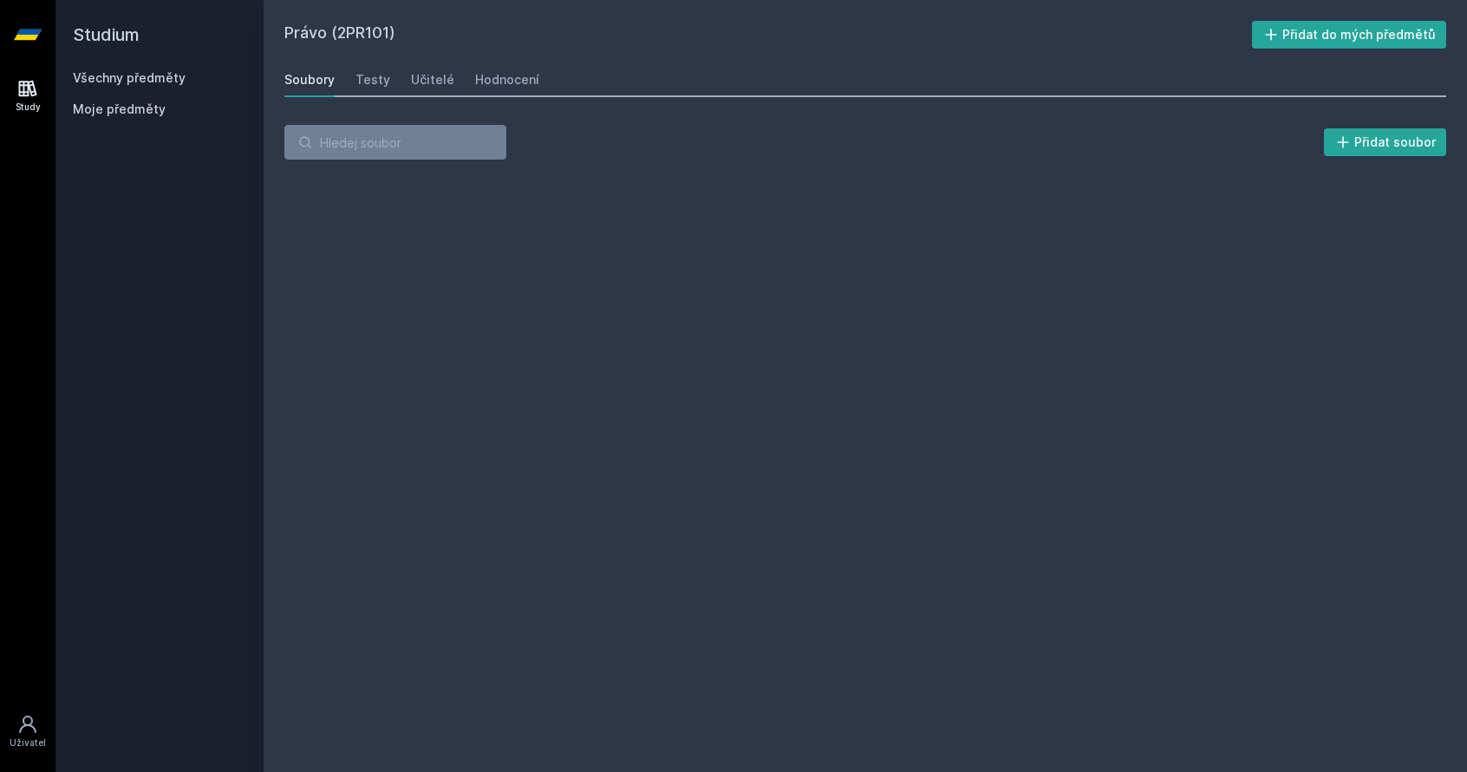
click at [159, 77] on link "Všechny předměty" at bounding box center [129, 77] width 113 height 15
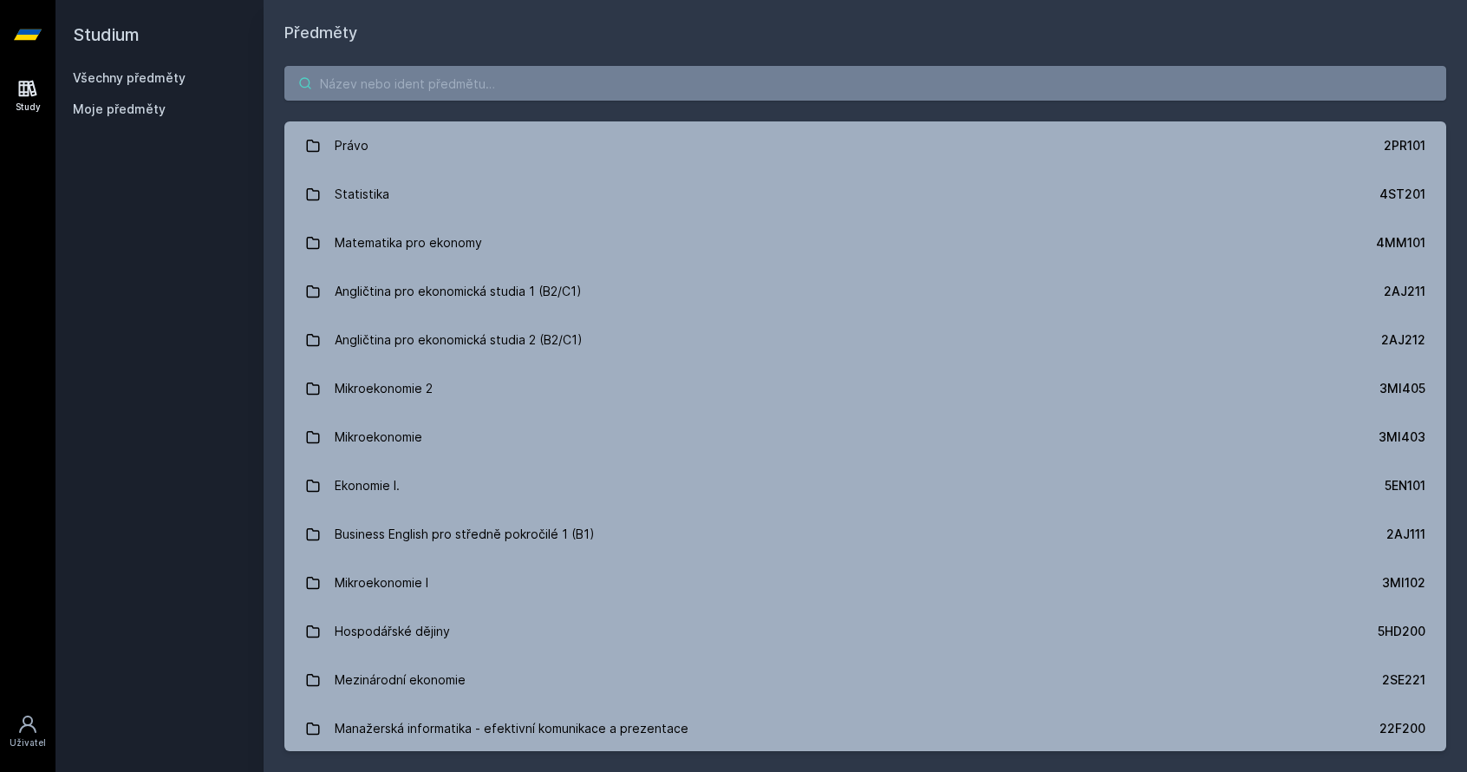
click at [506, 100] on input "search" at bounding box center [865, 83] width 1162 height 35
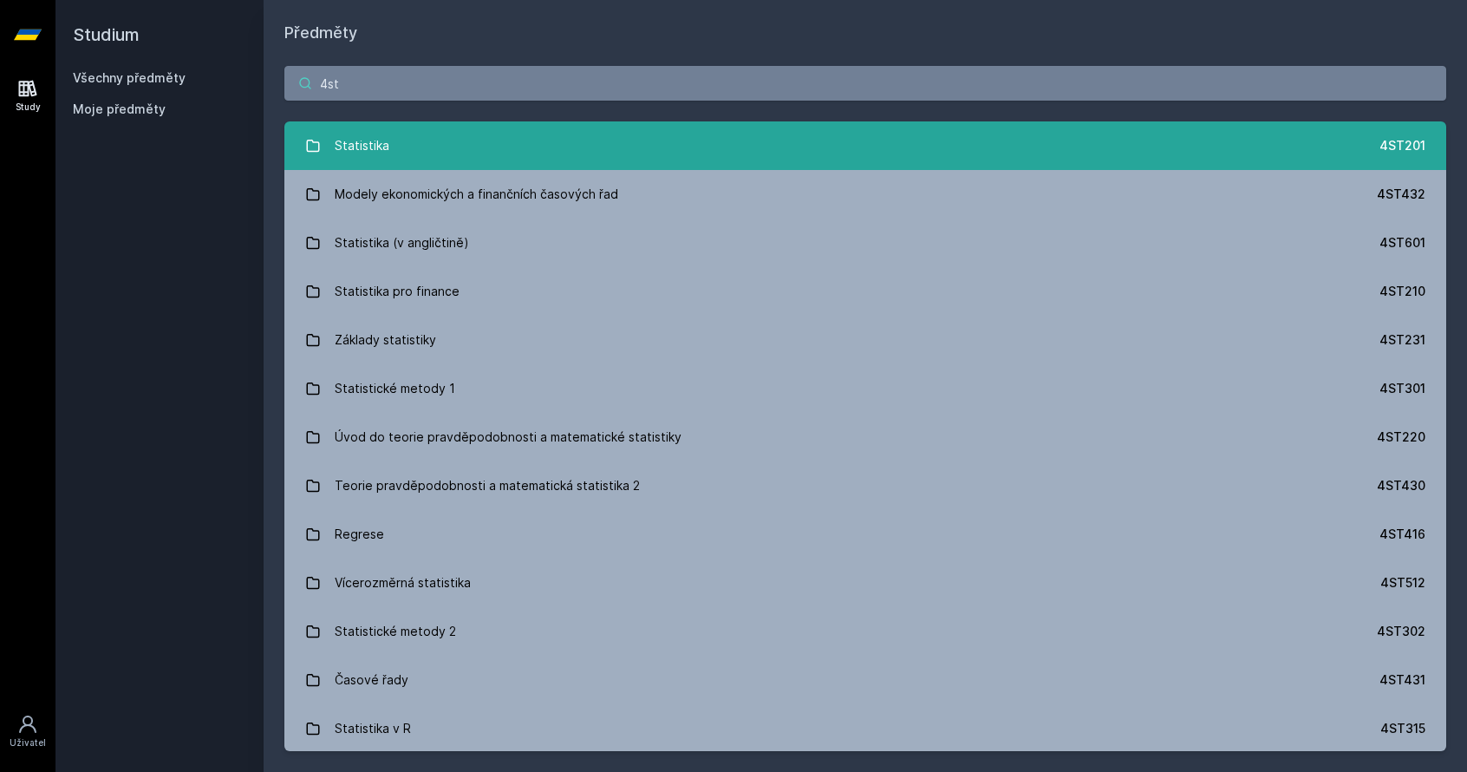
type input "4st"
click at [470, 147] on link "Statistika 4ST201" at bounding box center [865, 145] width 1162 height 49
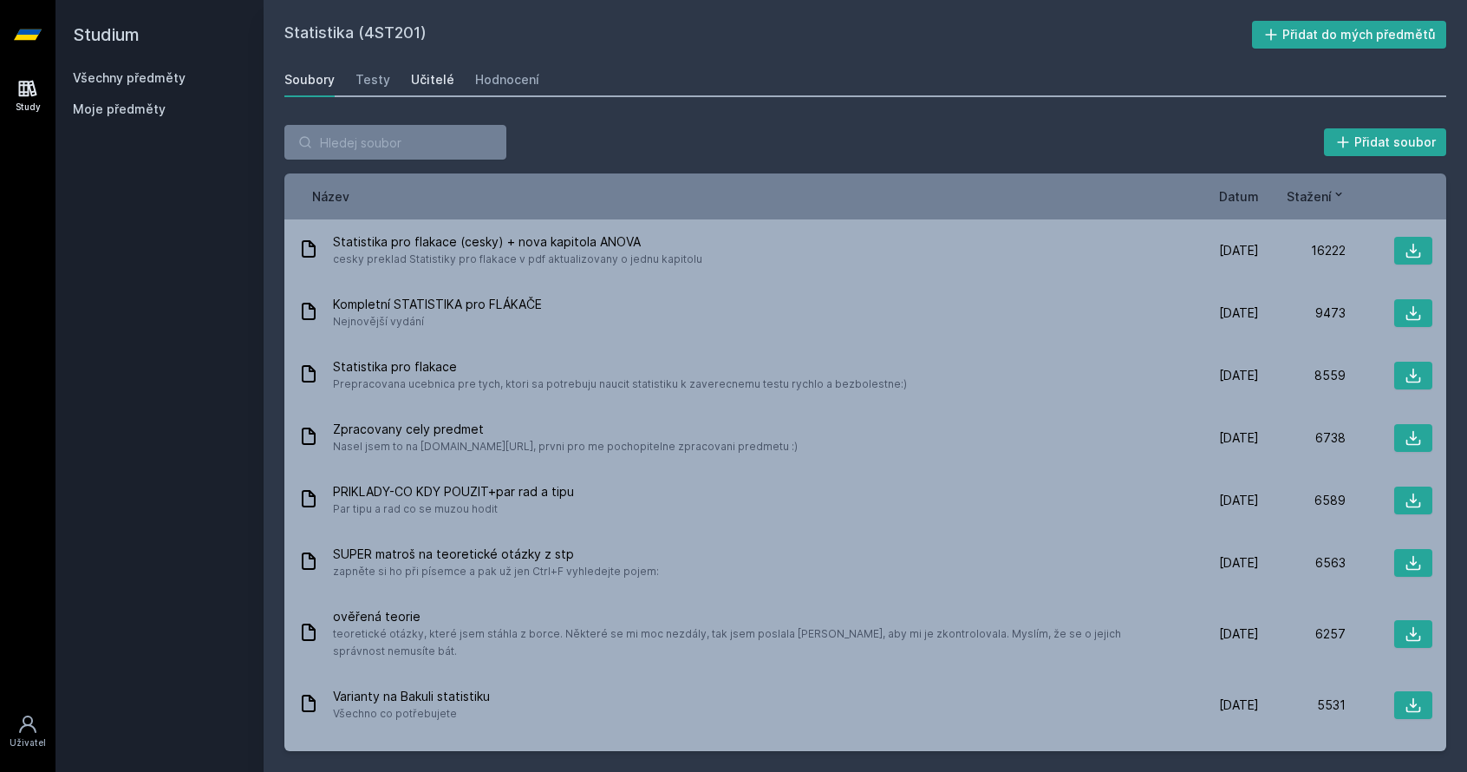
click at [437, 83] on div "Učitelé" at bounding box center [432, 79] width 43 height 17
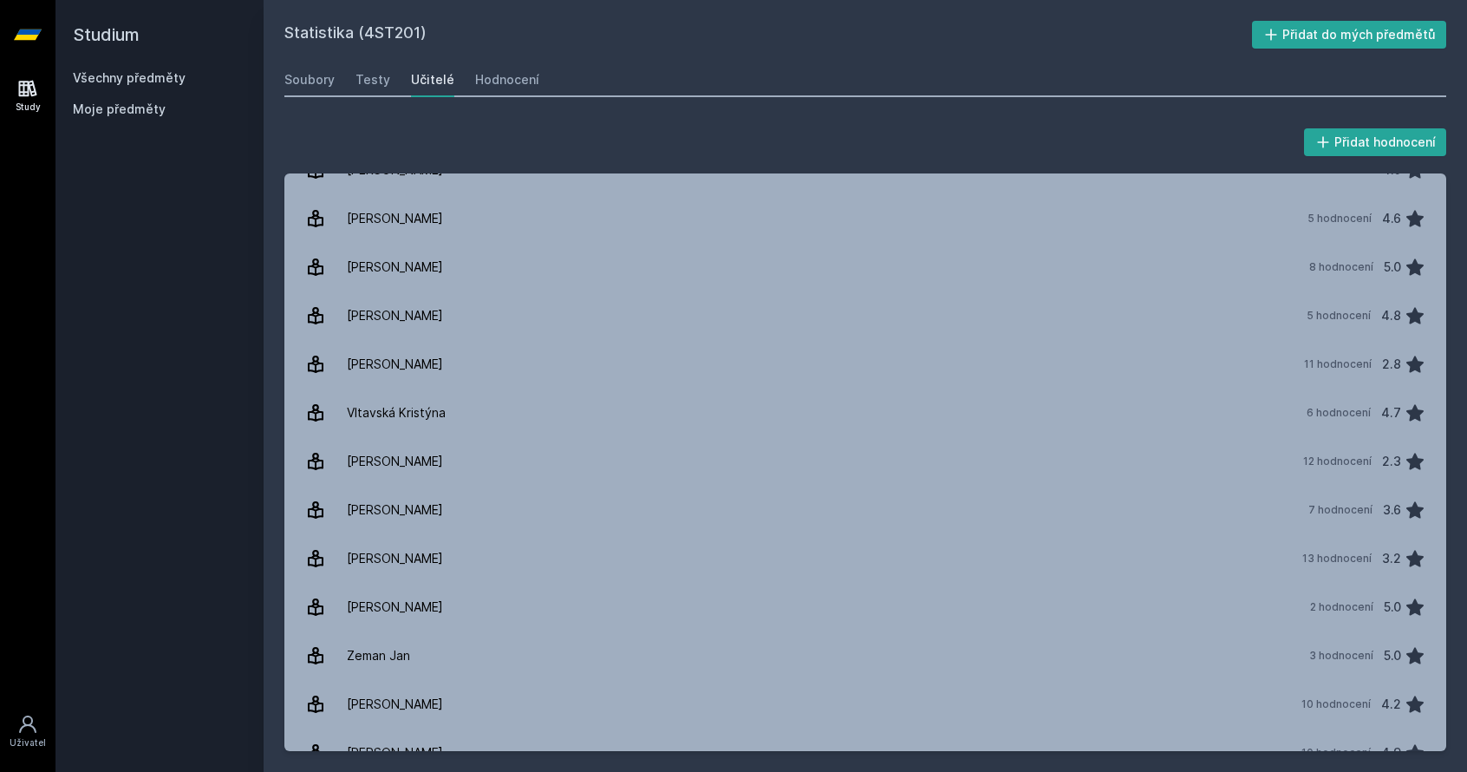
scroll to position [3065, 0]
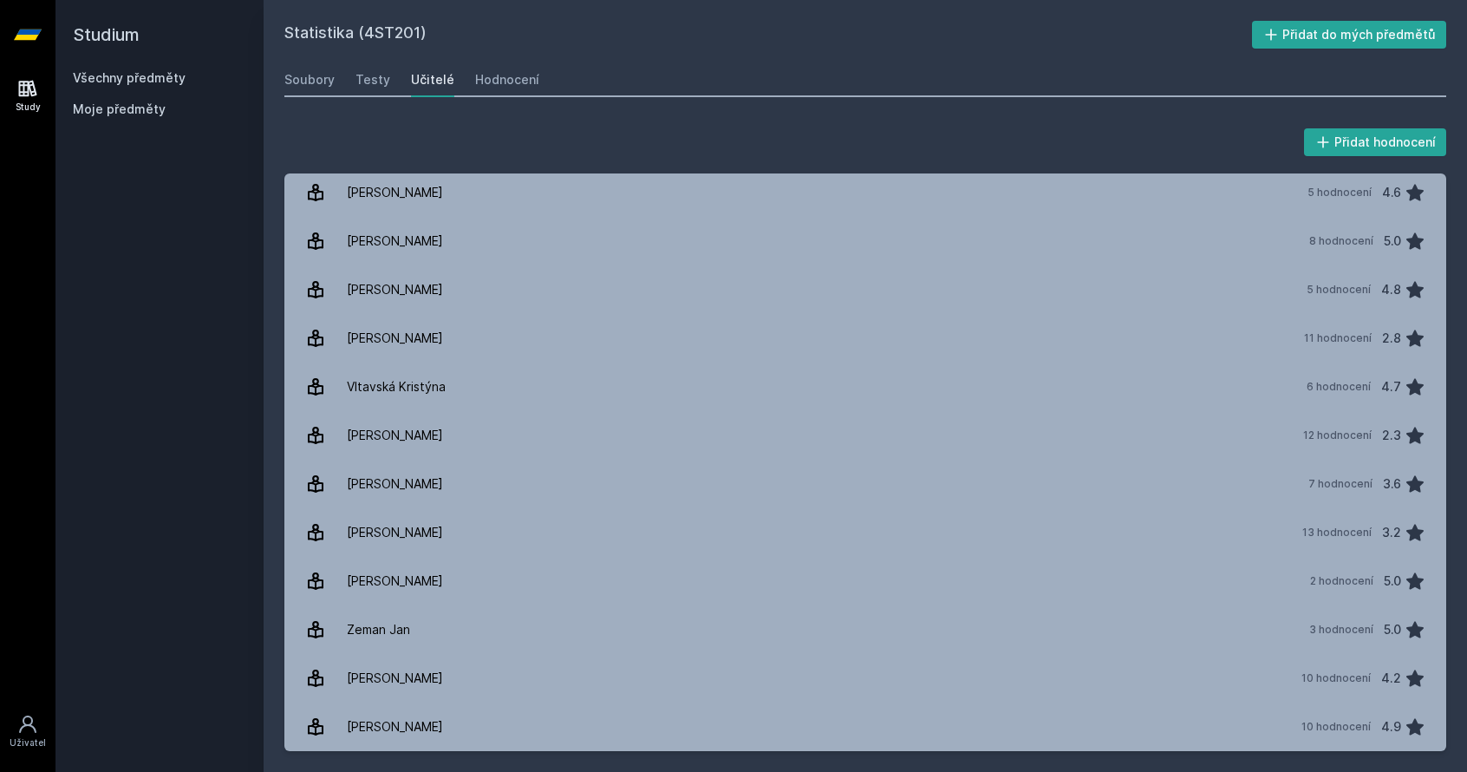
click at [140, 396] on div "Studium Všechny předměty Moje předměty" at bounding box center [160, 386] width 208 height 772
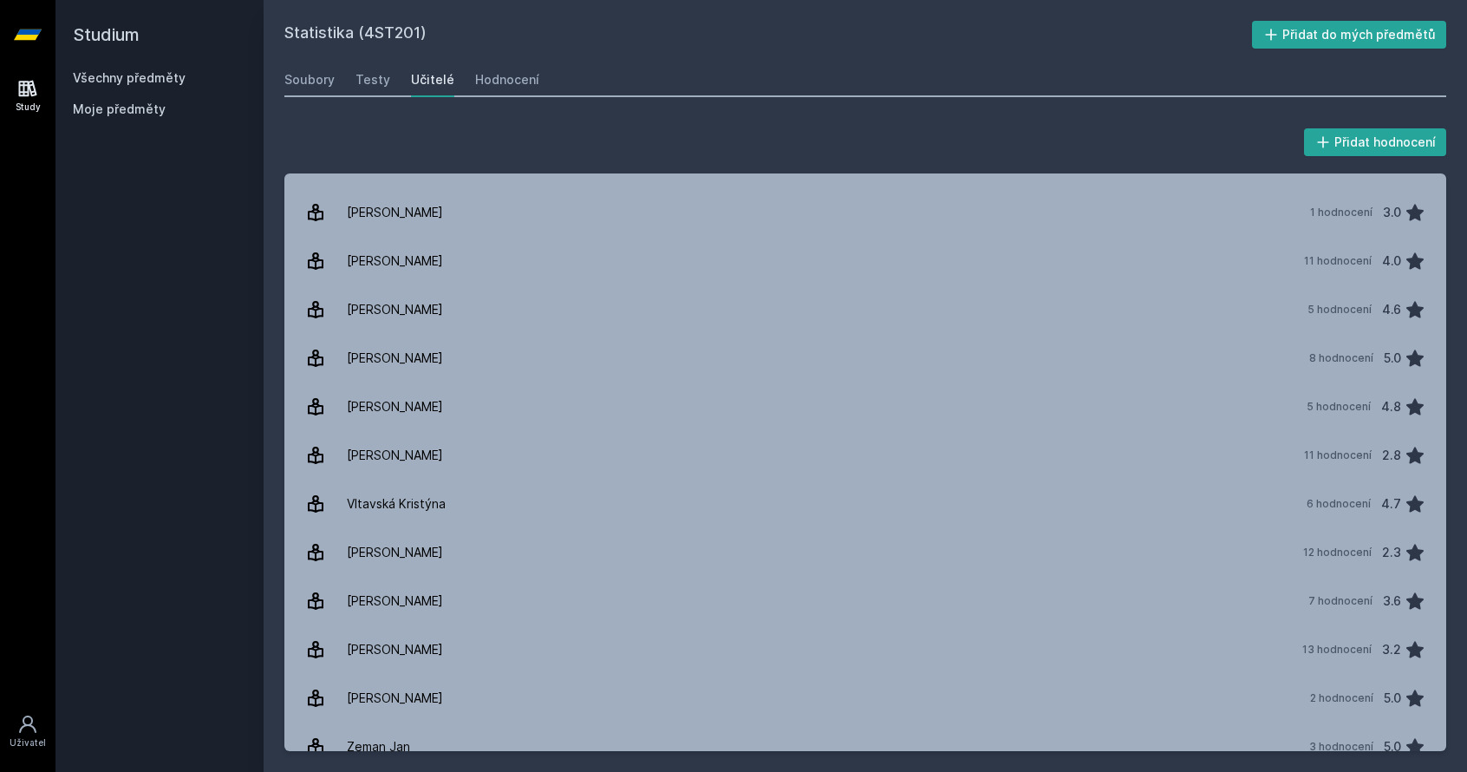
scroll to position [2631, 0]
